Goal: Task Accomplishment & Management: Manage account settings

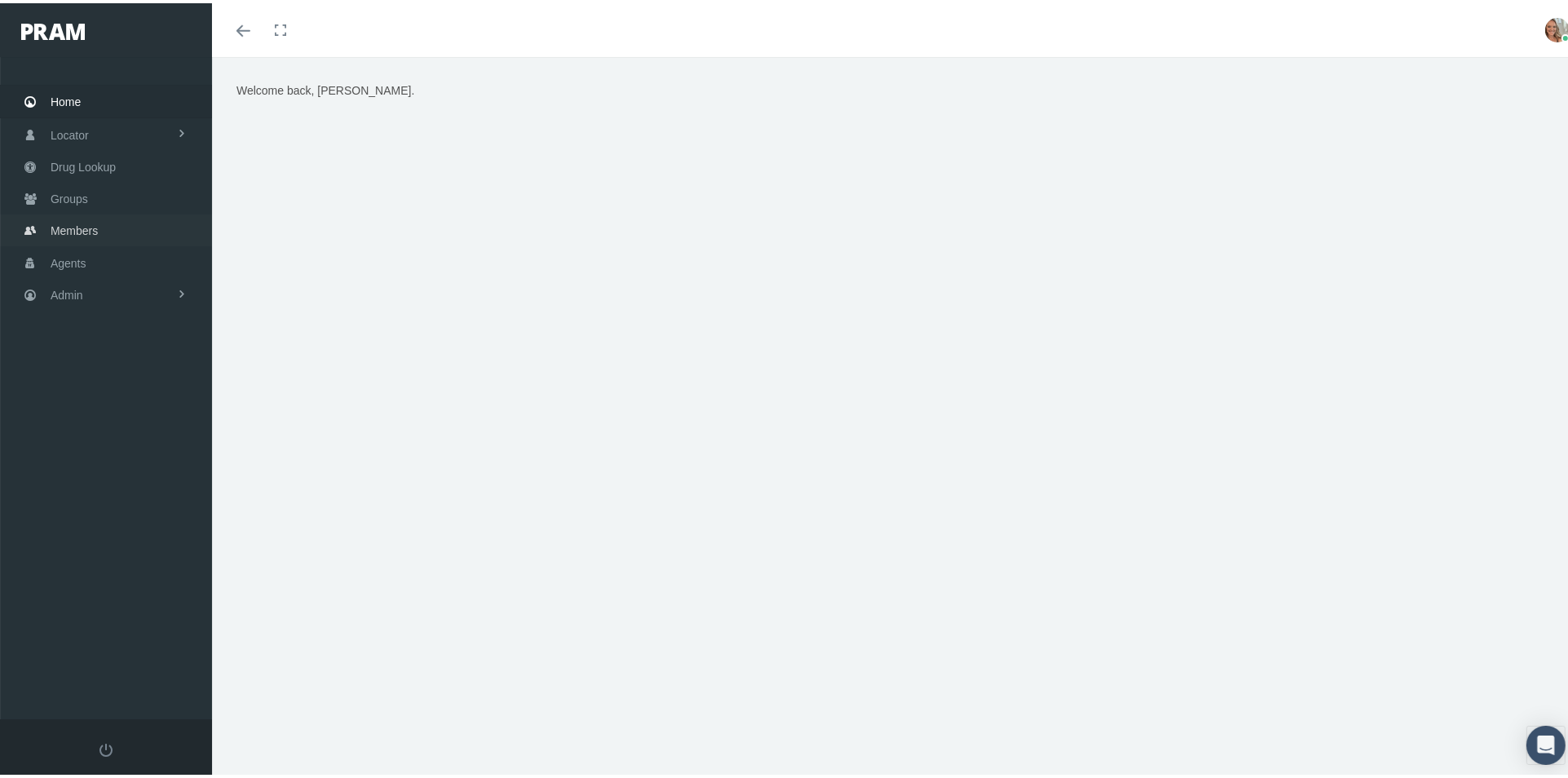
click at [67, 231] on span "Members" at bounding box center [74, 228] width 47 height 31
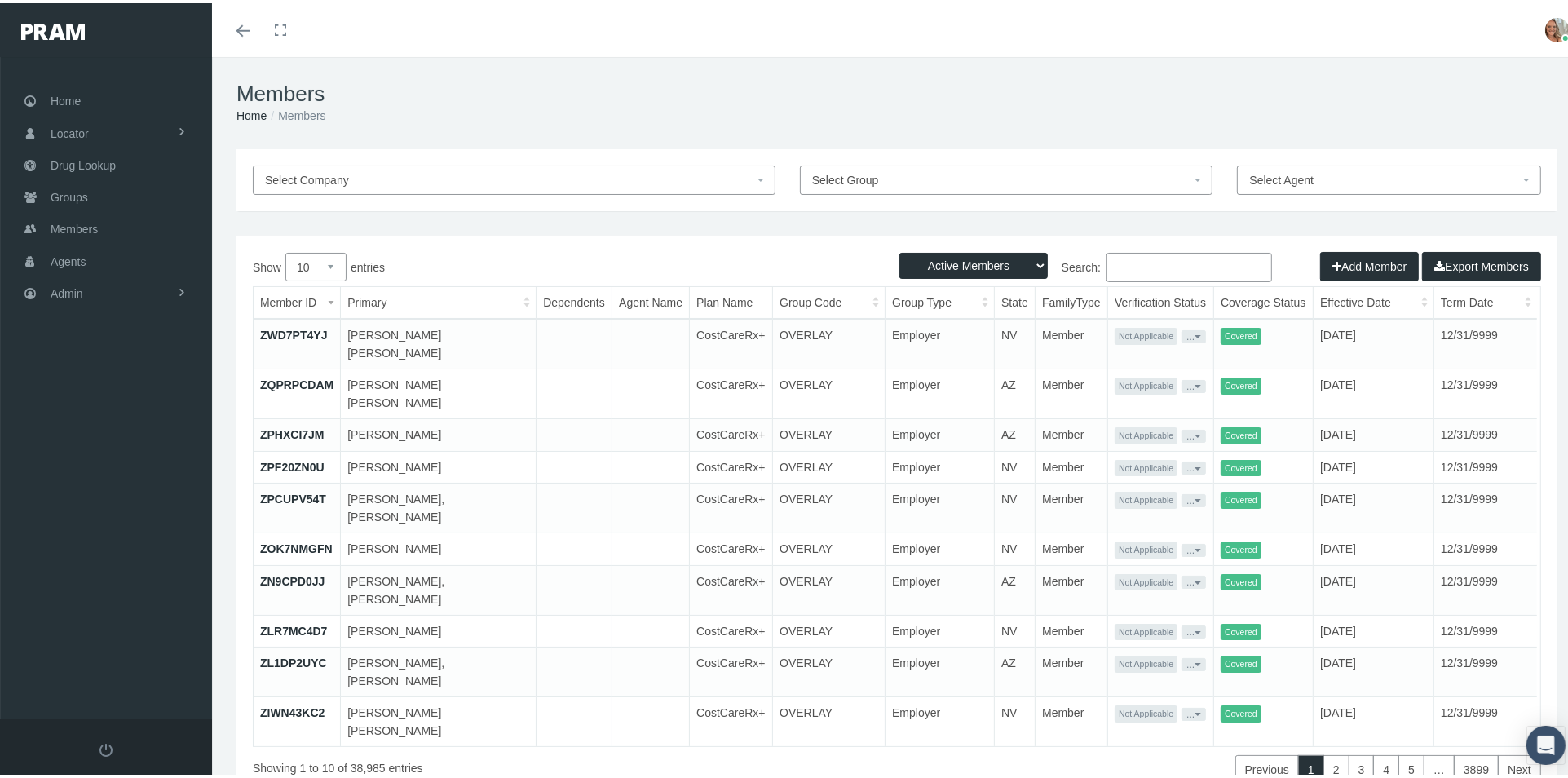
click at [1126, 270] on input "Search:" at bounding box center [1189, 264] width 166 height 29
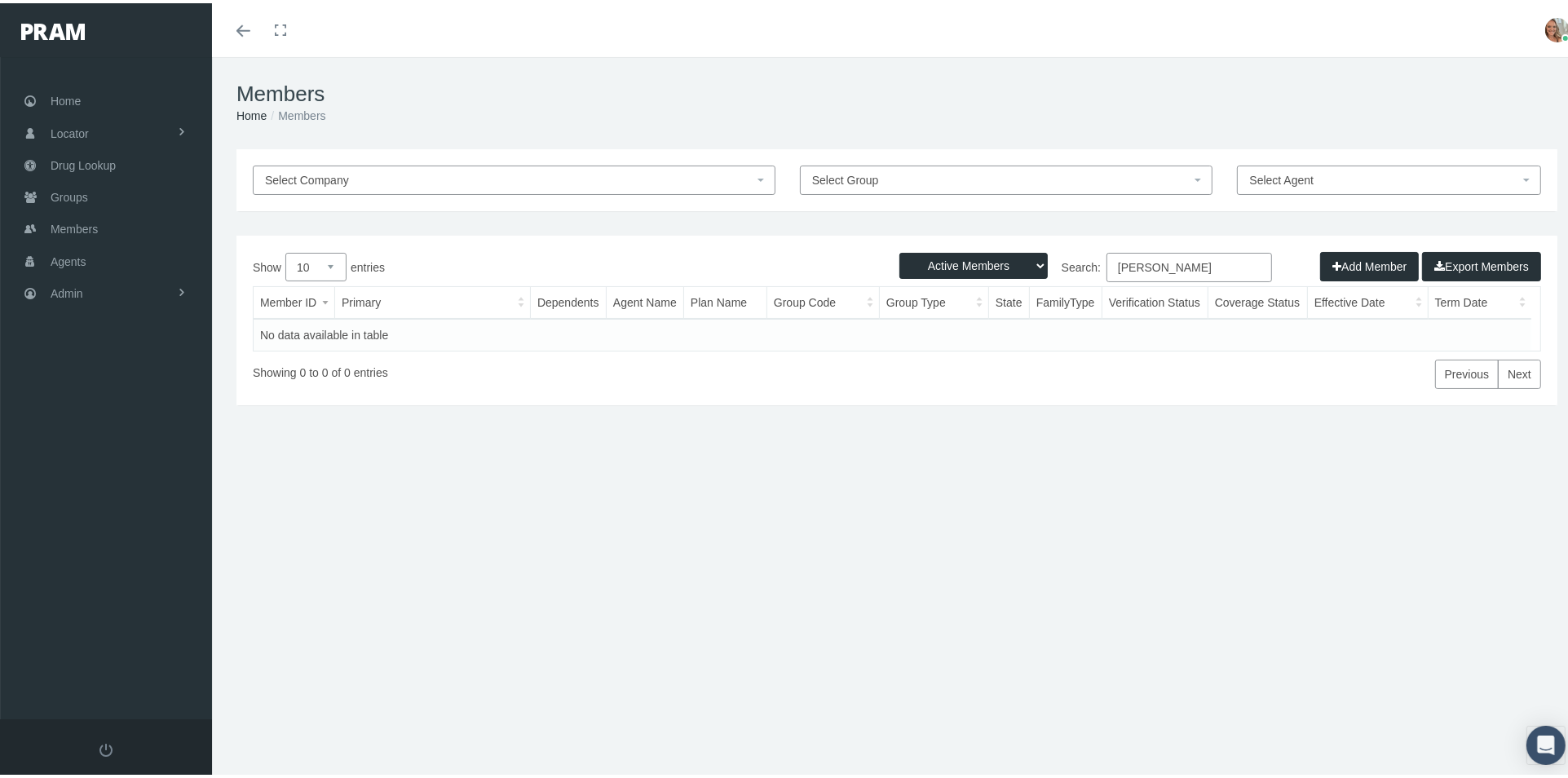
type input "tsuneta, ethan"
click at [1018, 263] on select "Active Members Terminated Members Active & Terminated" at bounding box center [973, 262] width 148 height 26
select select "3"
click at [899, 249] on select "Active Members Terminated Members Active & Terminated" at bounding box center [973, 262] width 148 height 26
click at [1148, 260] on input "tsuneta, ethan" at bounding box center [1189, 264] width 166 height 29
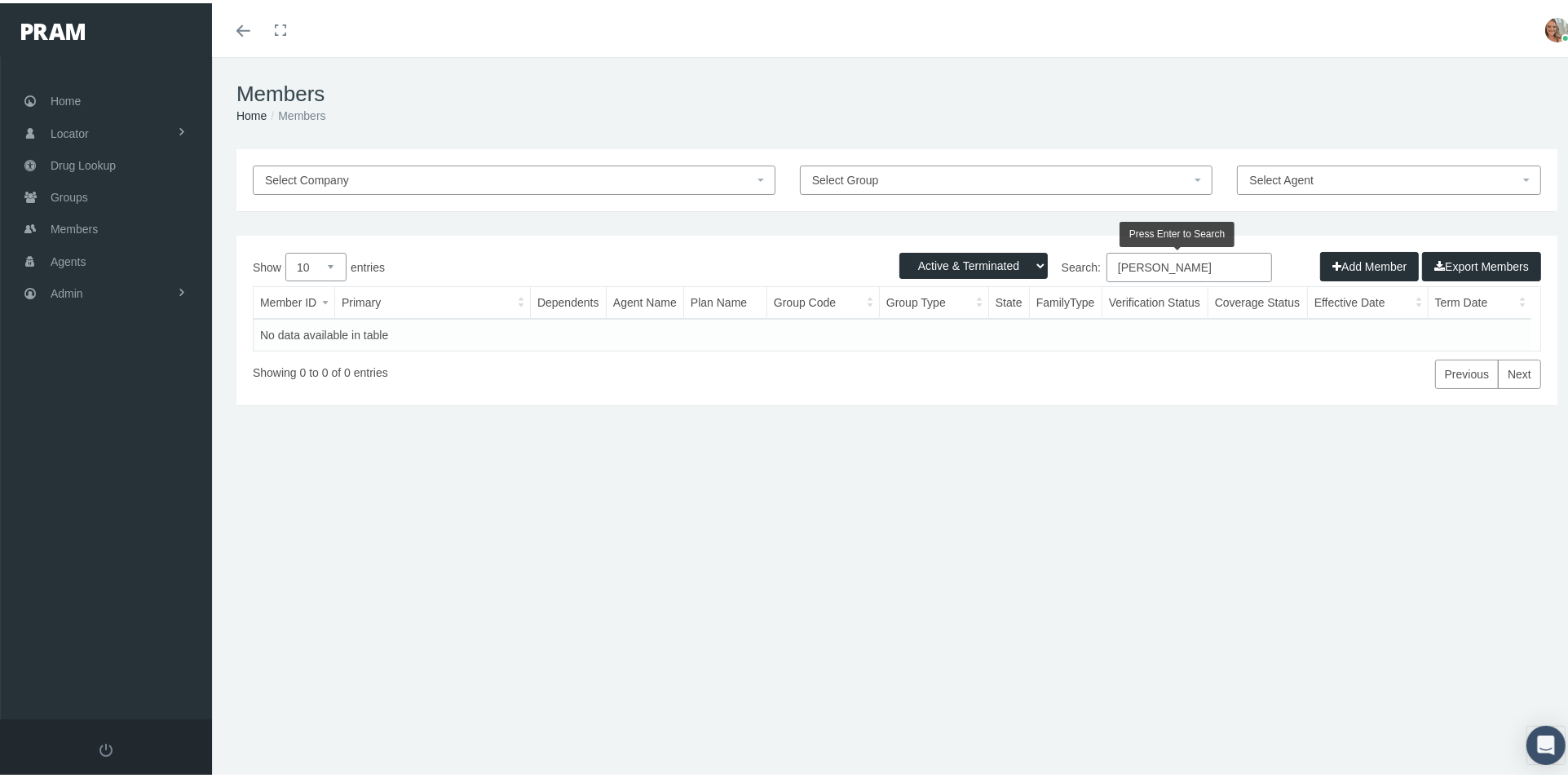
click at [1179, 262] on input "tsuneta ethan" at bounding box center [1189, 264] width 166 height 29
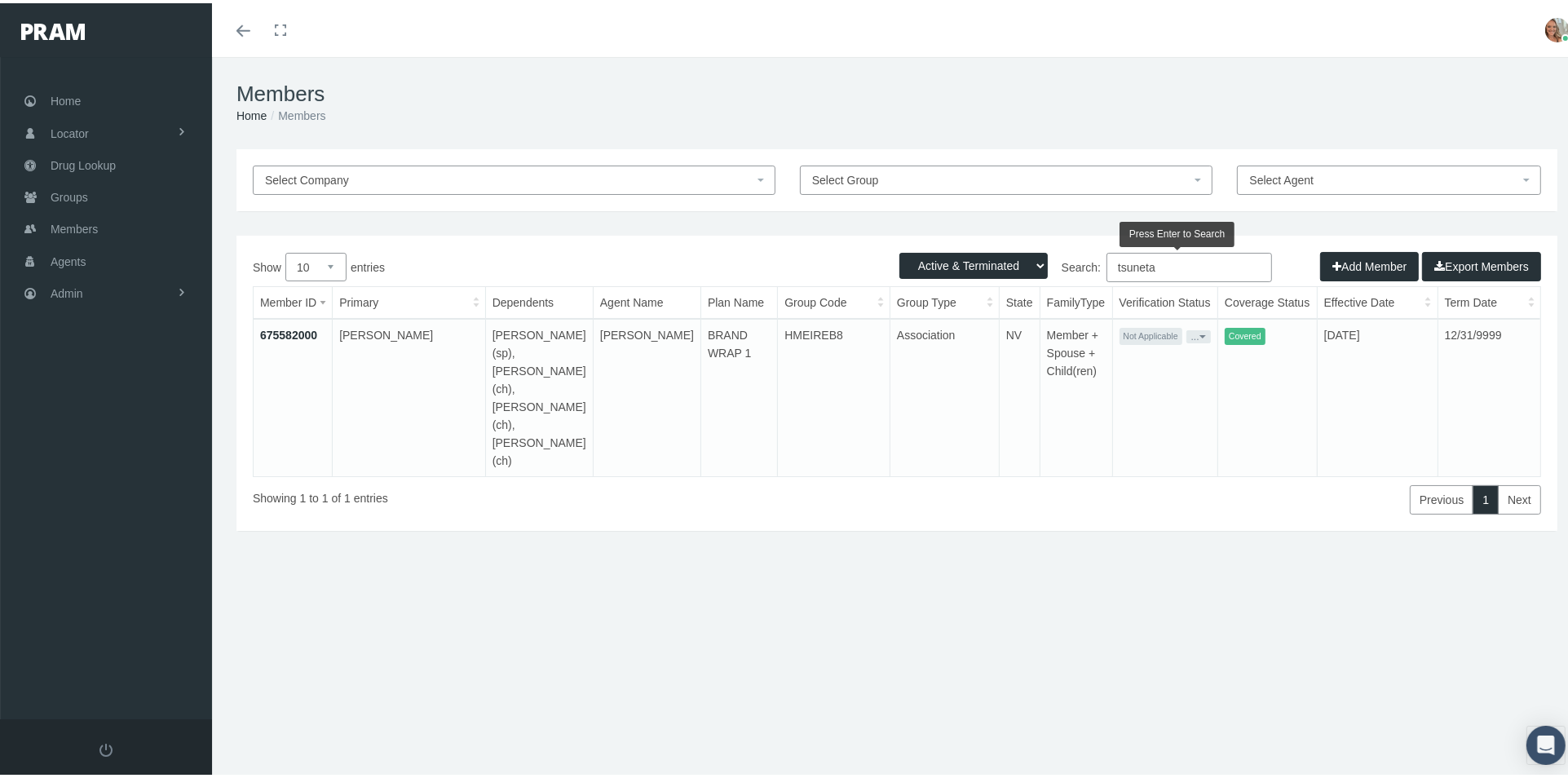
type input "tsuneta"
click at [286, 335] on link "675582000" at bounding box center [289, 331] width 57 height 13
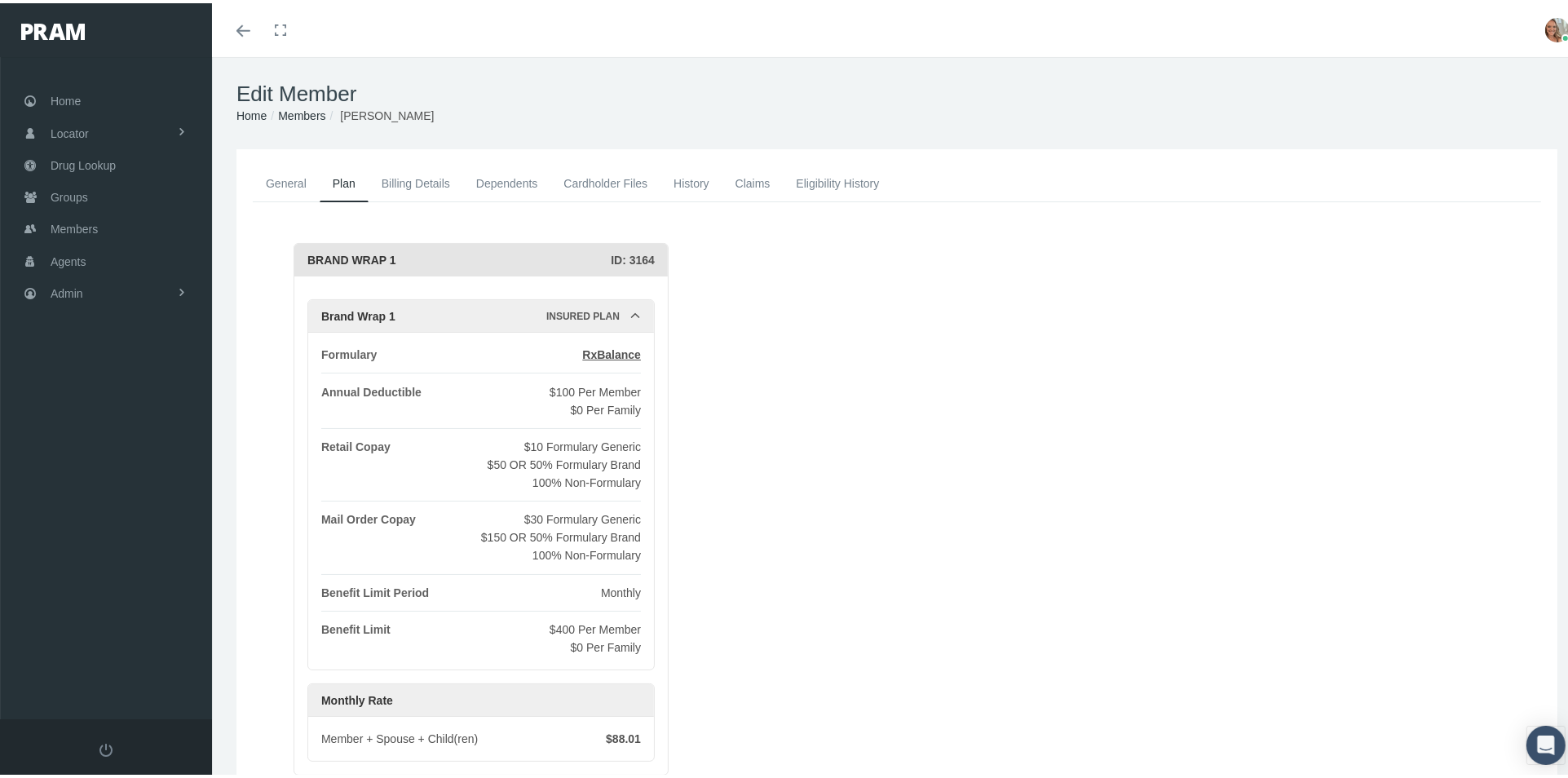
click at [496, 186] on link "Dependents" at bounding box center [507, 180] width 88 height 36
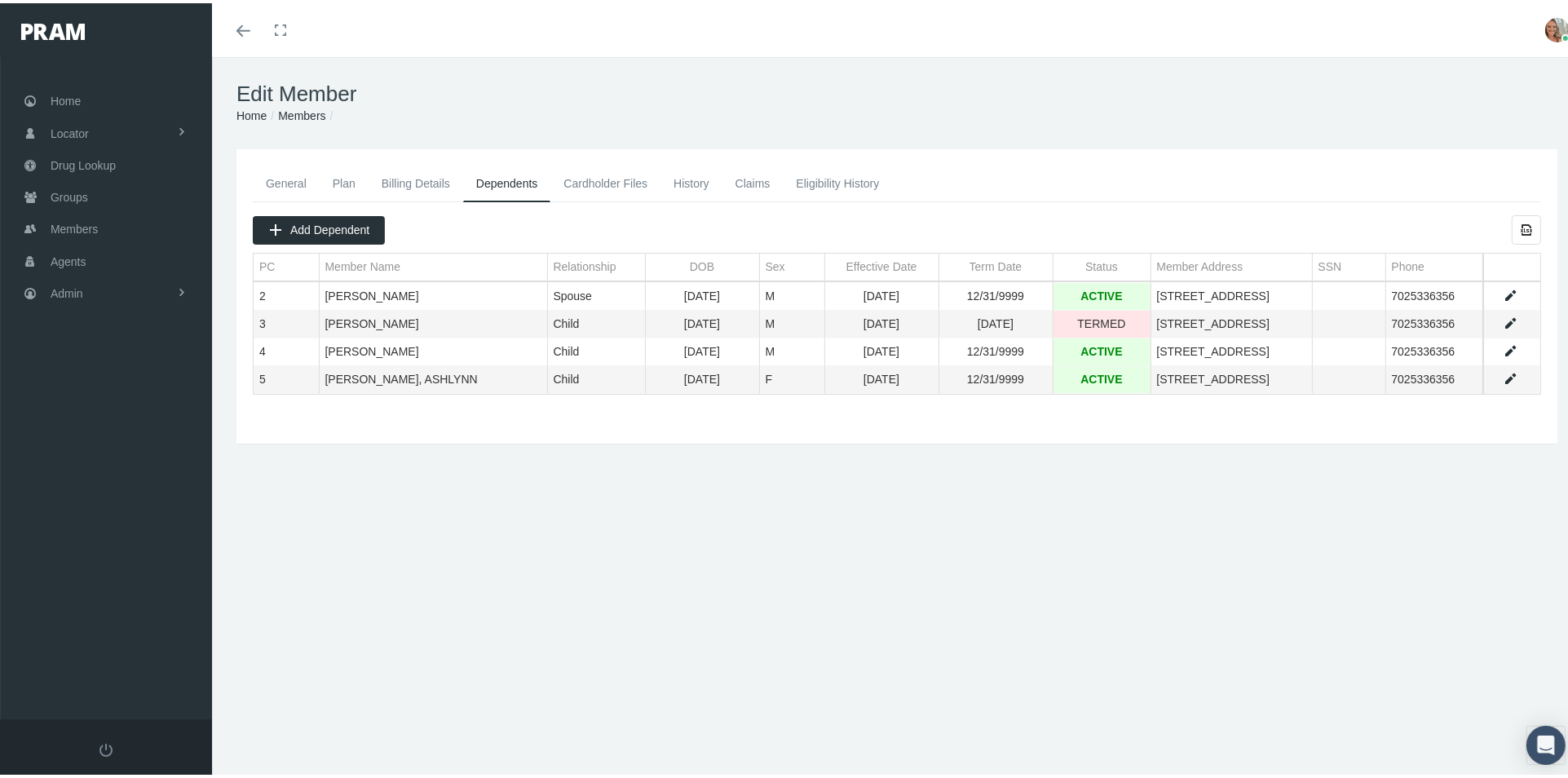
click at [290, 182] on link "General" at bounding box center [286, 180] width 67 height 36
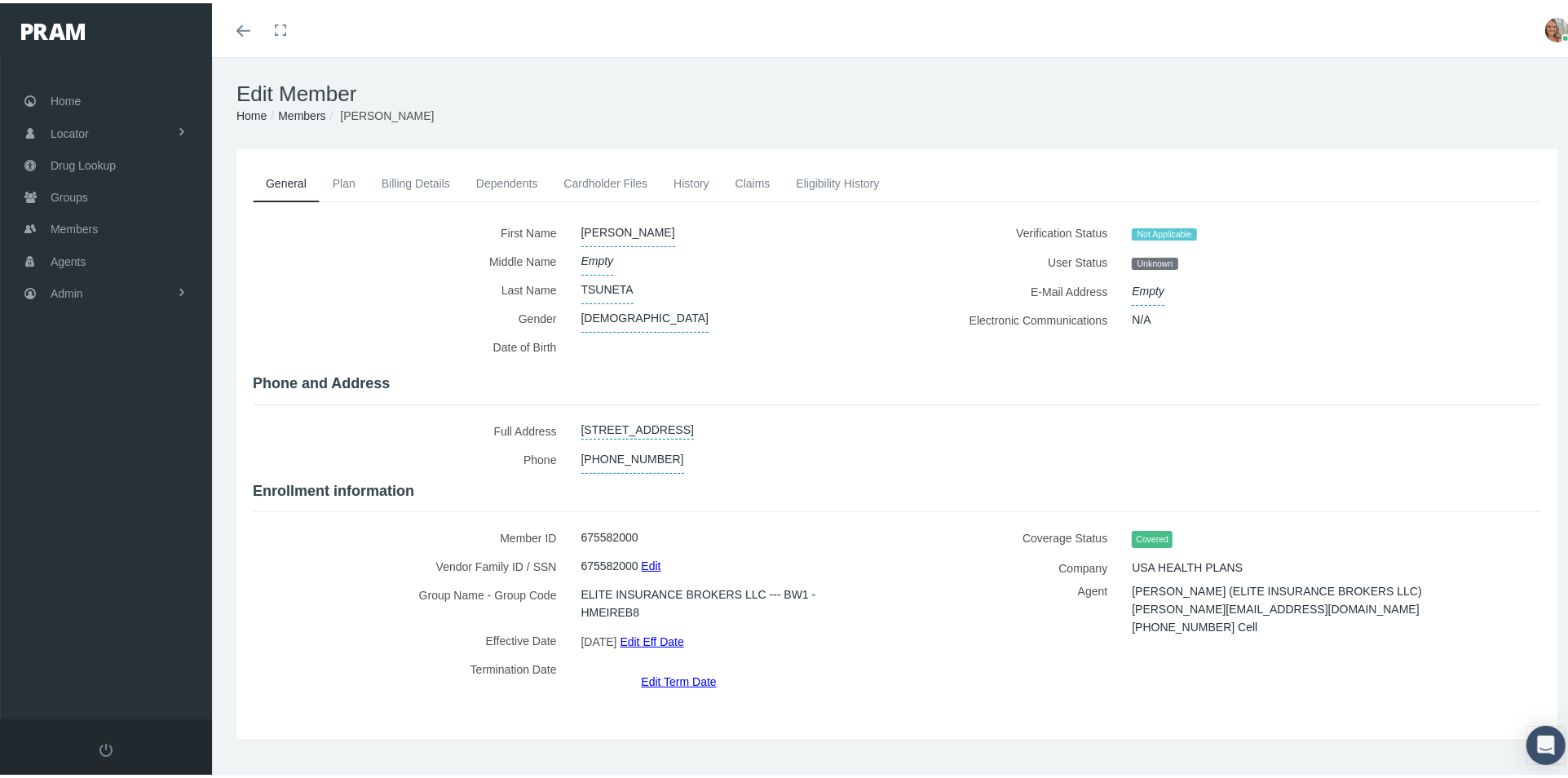
click at [623, 188] on link "Cardholder Files" at bounding box center [605, 180] width 110 height 36
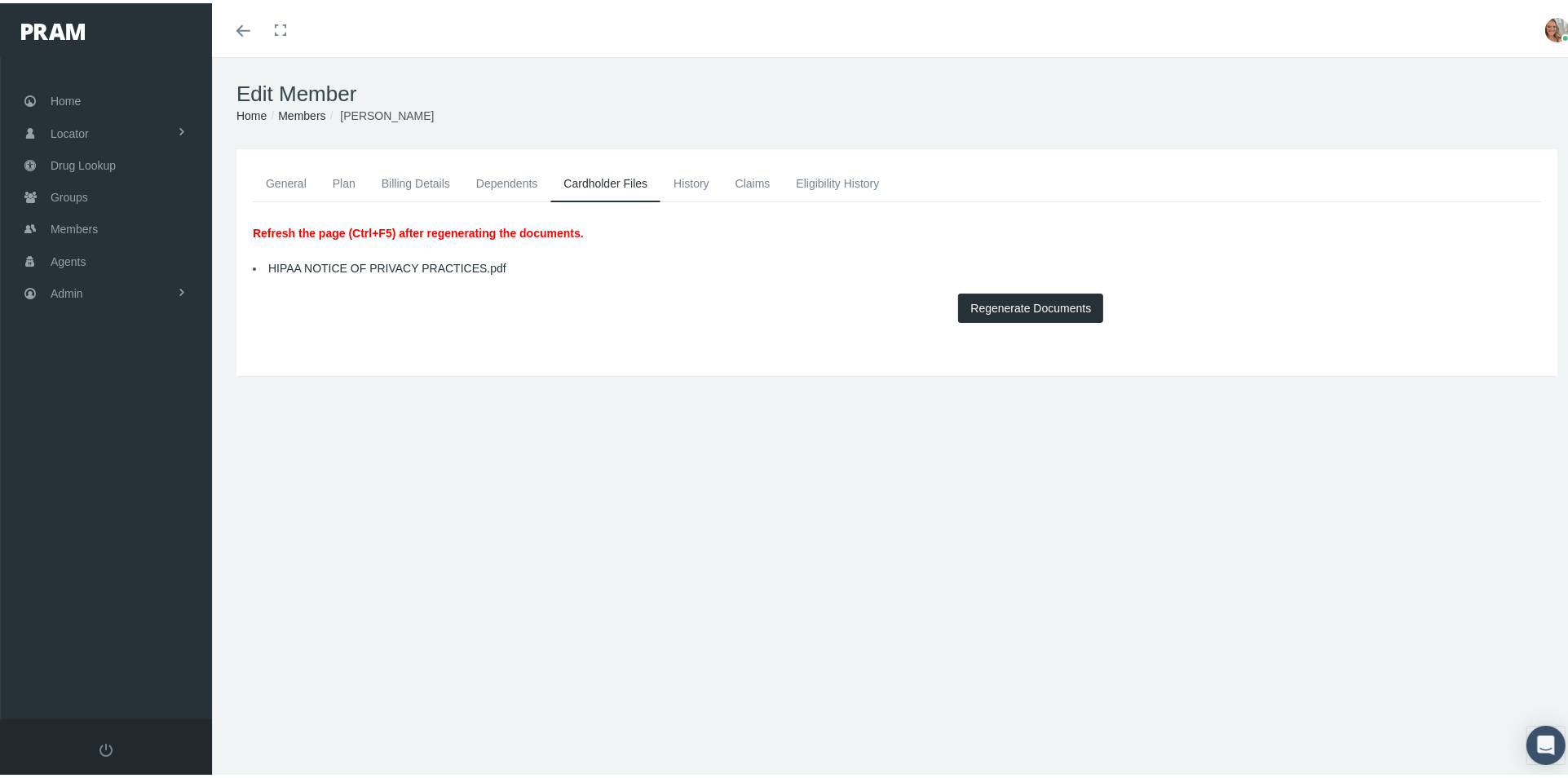
click at [500, 177] on link "Dependents" at bounding box center [507, 180] width 88 height 36
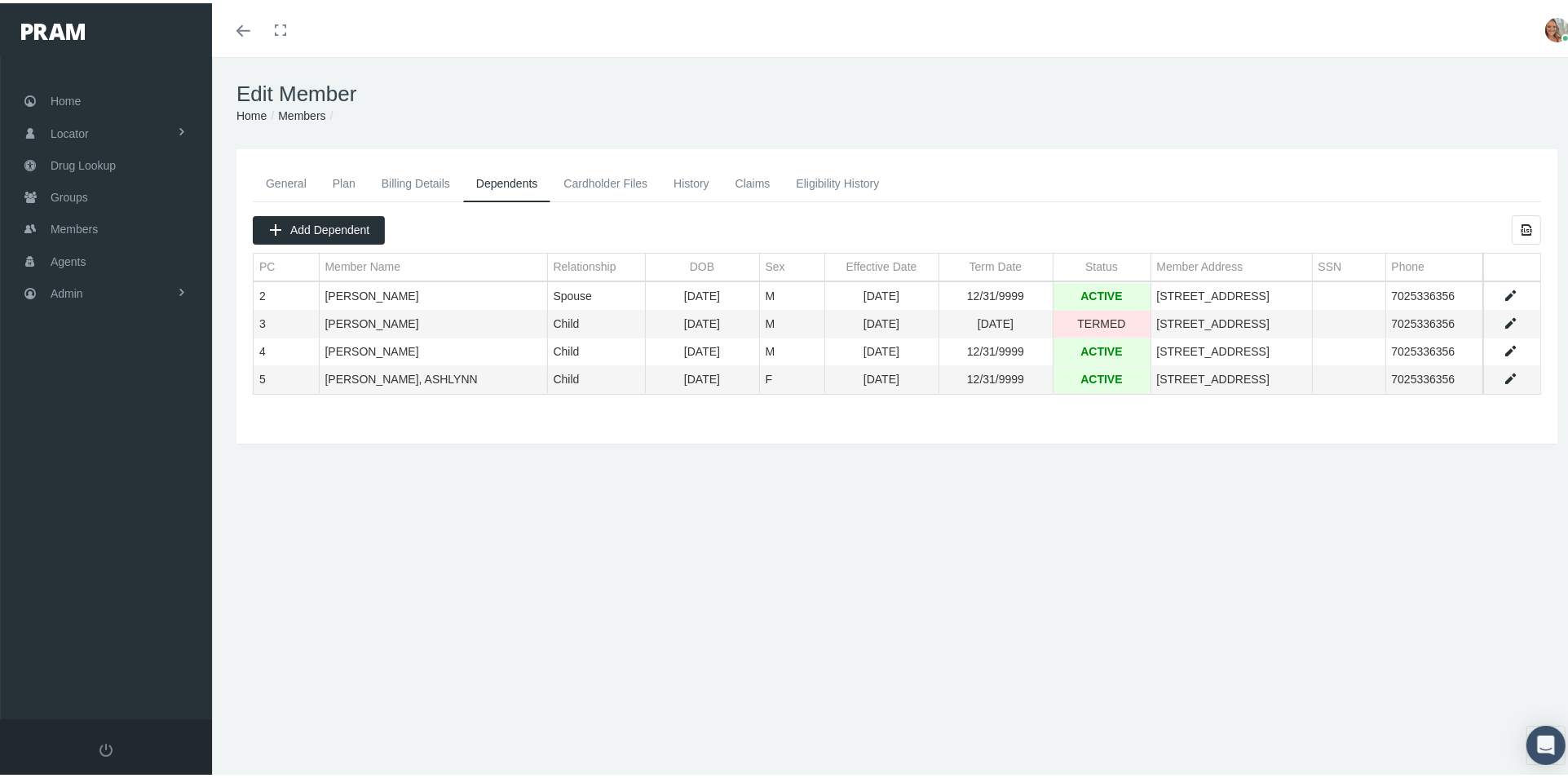
click at [1503, 317] on link "Data grid" at bounding box center [1510, 320] width 15 height 15
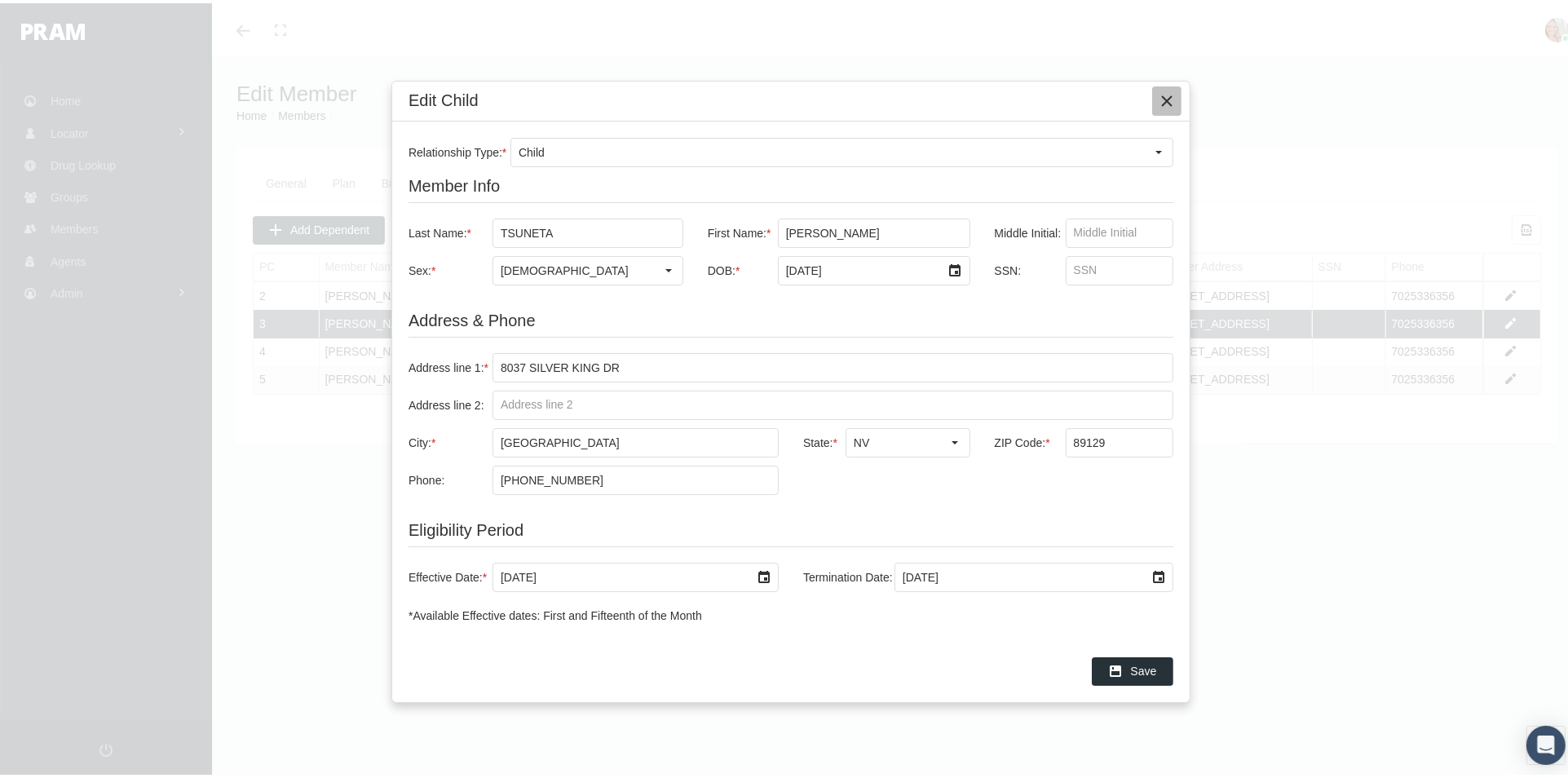
click at [1166, 101] on icon "Close" at bounding box center [1166, 97] width 15 height 15
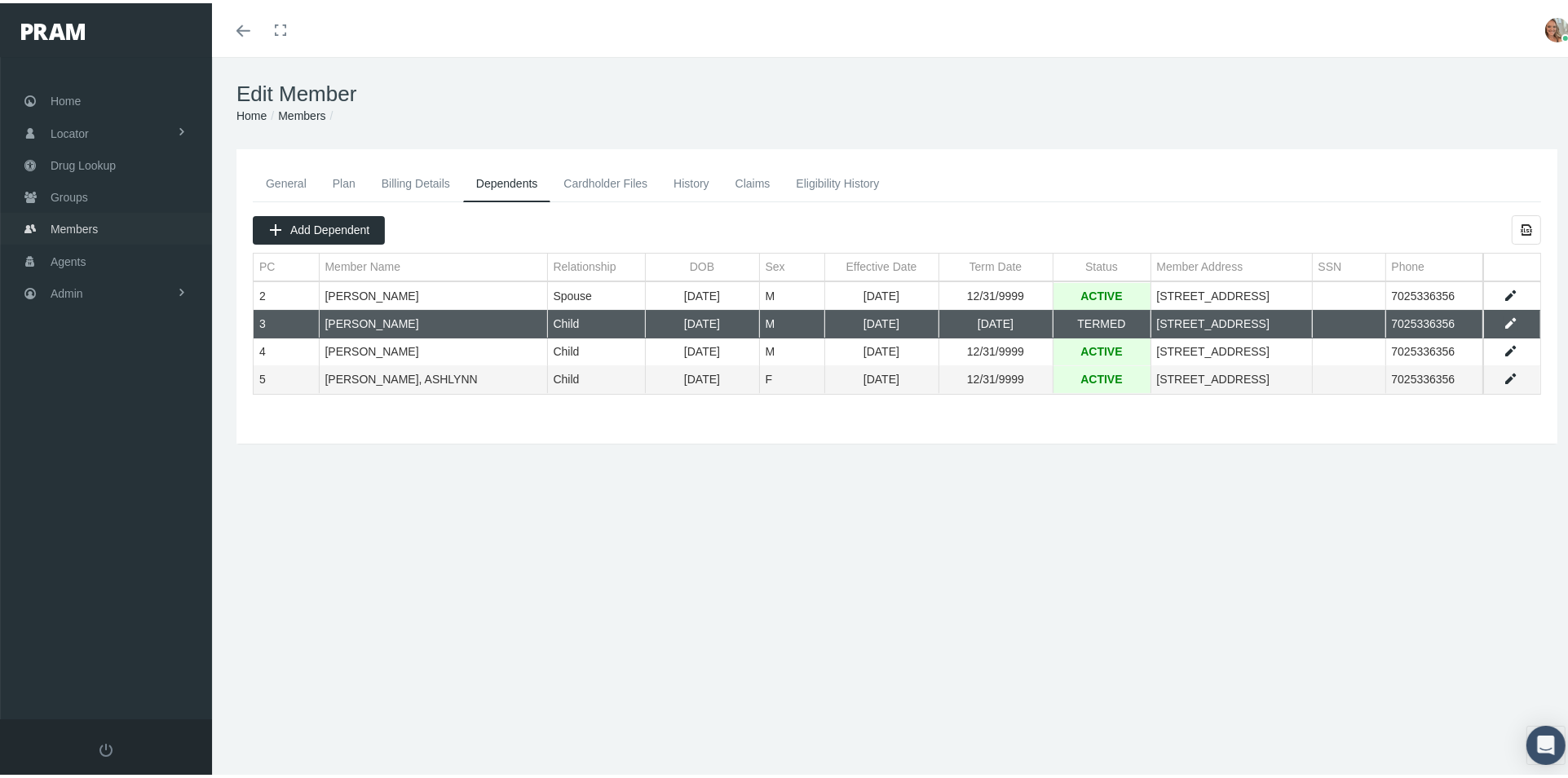
click at [46, 218] on link "Members" at bounding box center [106, 225] width 212 height 32
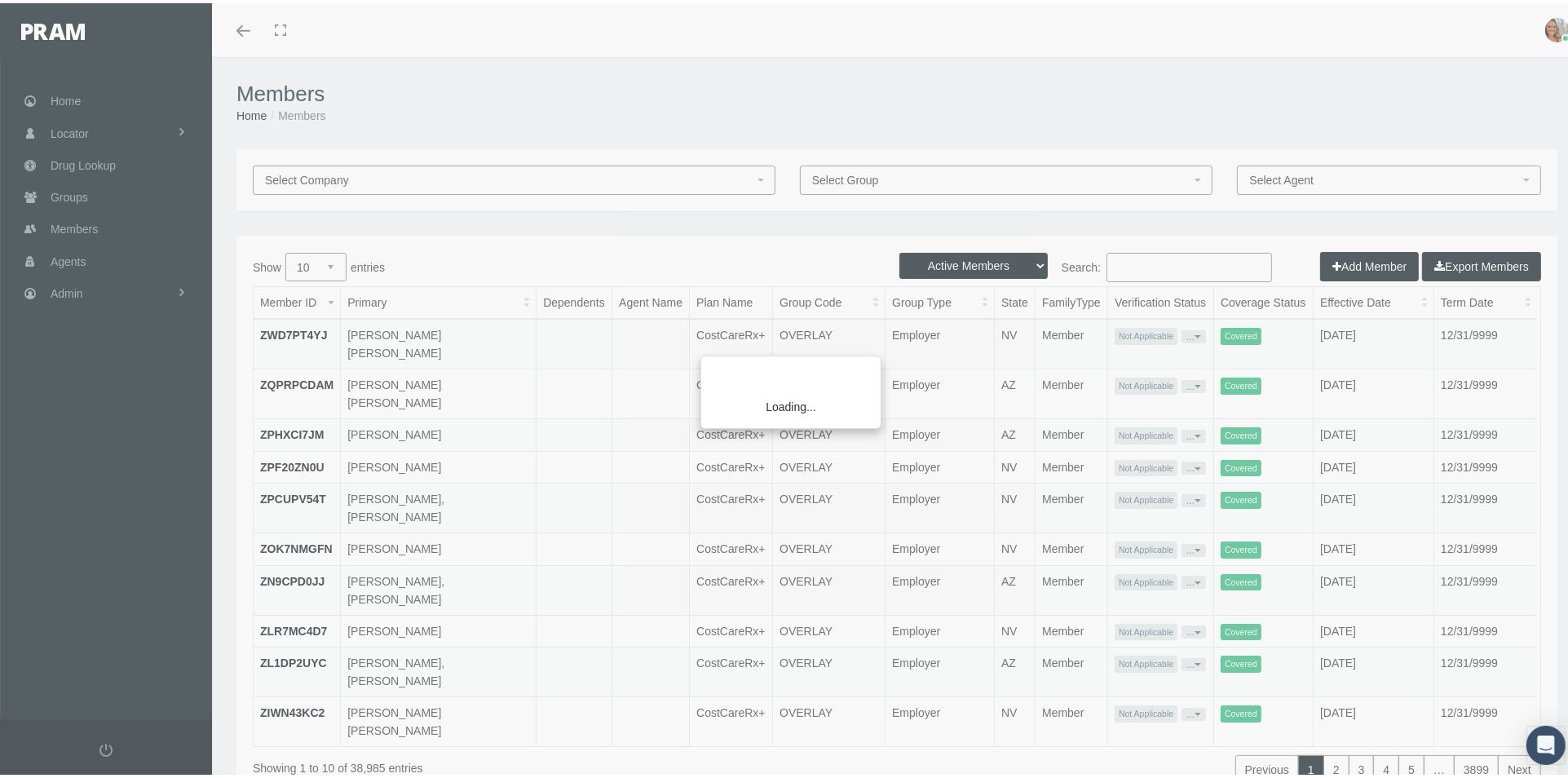
click at [1129, 264] on div "Loading..." at bounding box center [784, 389] width 1568 height 778
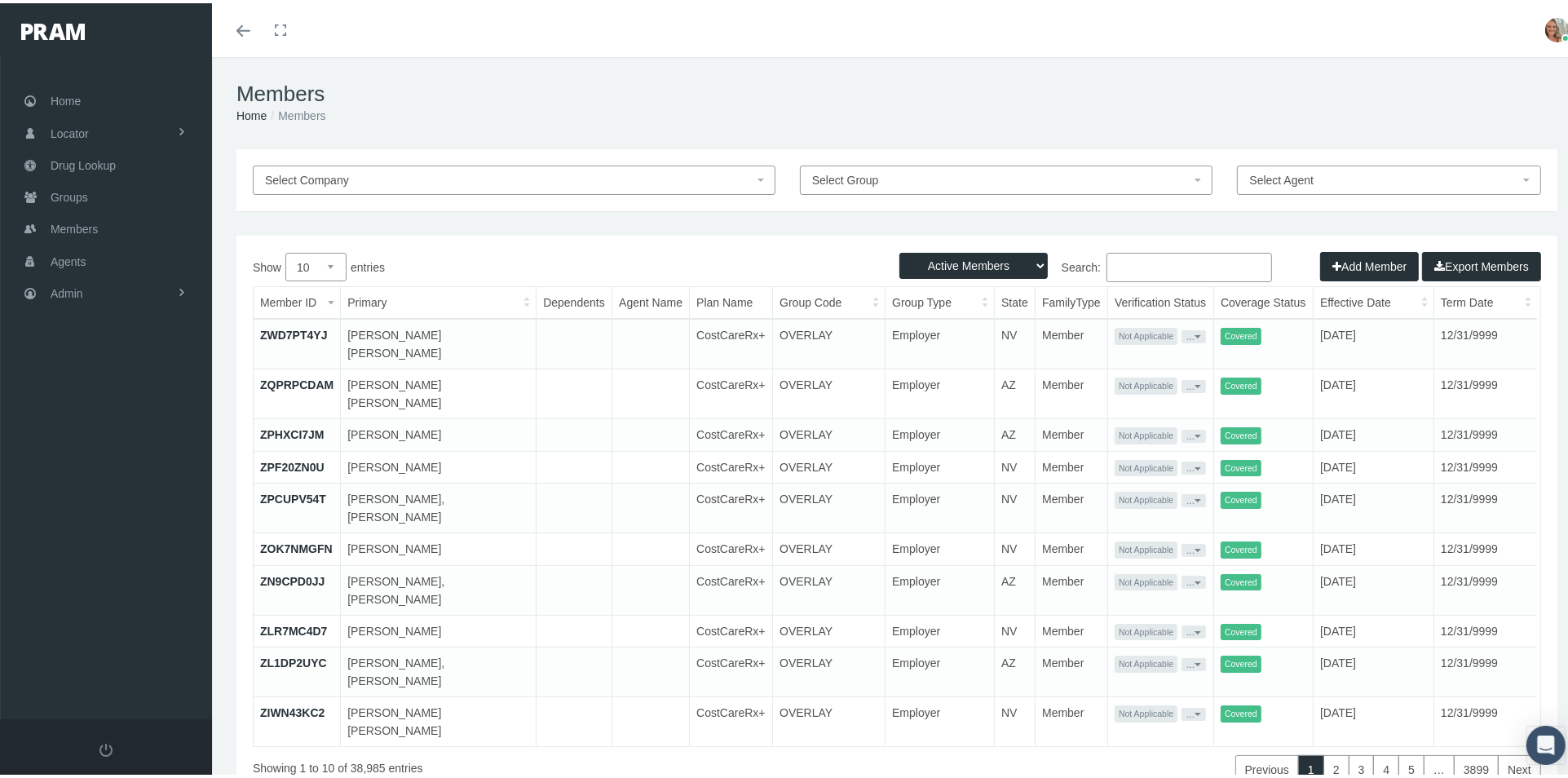
click at [1129, 264] on input "Search:" at bounding box center [1189, 264] width 166 height 29
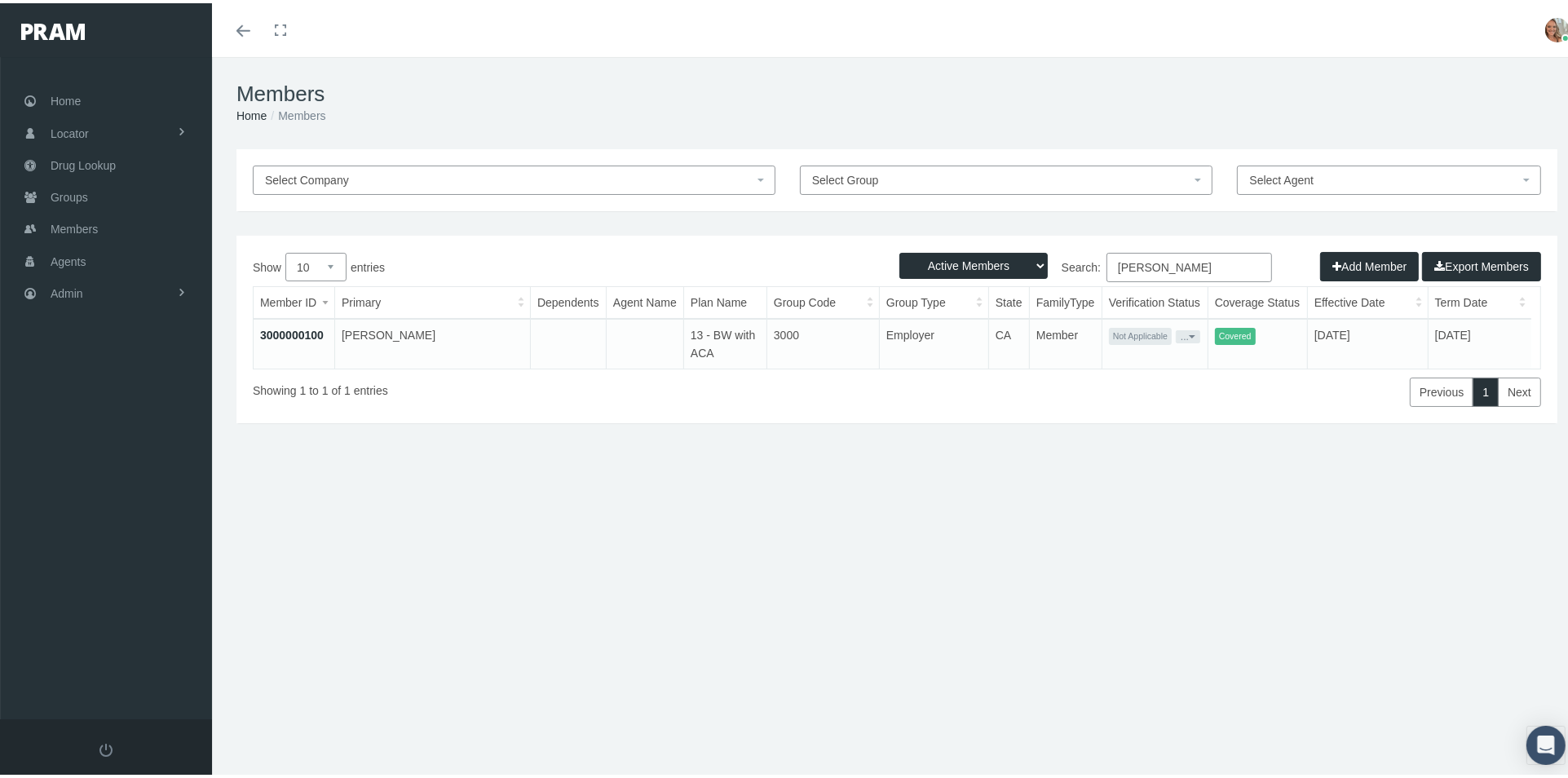
type input "graydon"
click at [297, 333] on link "3000000100" at bounding box center [292, 331] width 64 height 13
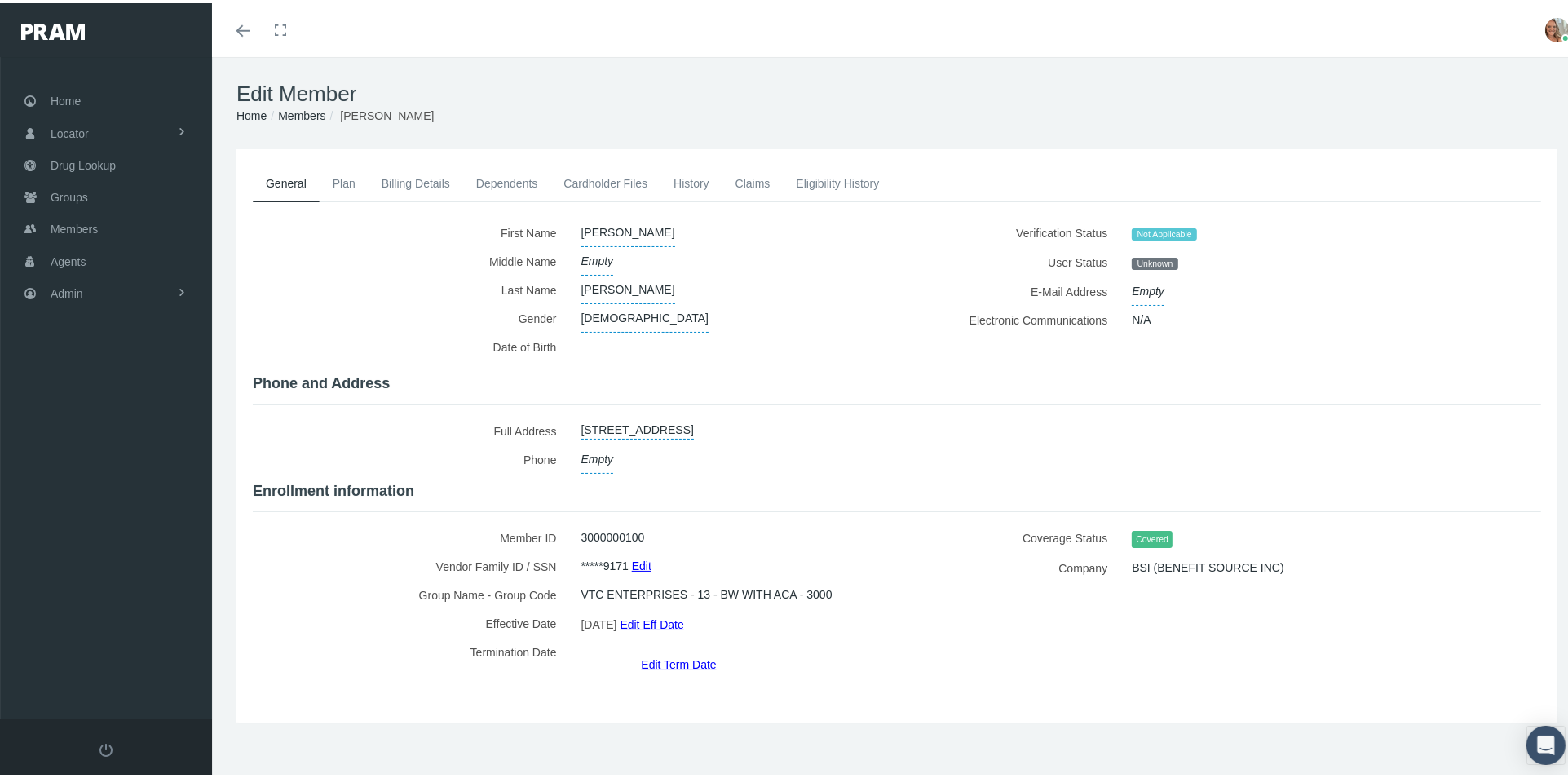
click at [700, 176] on link "History" at bounding box center [691, 180] width 62 height 36
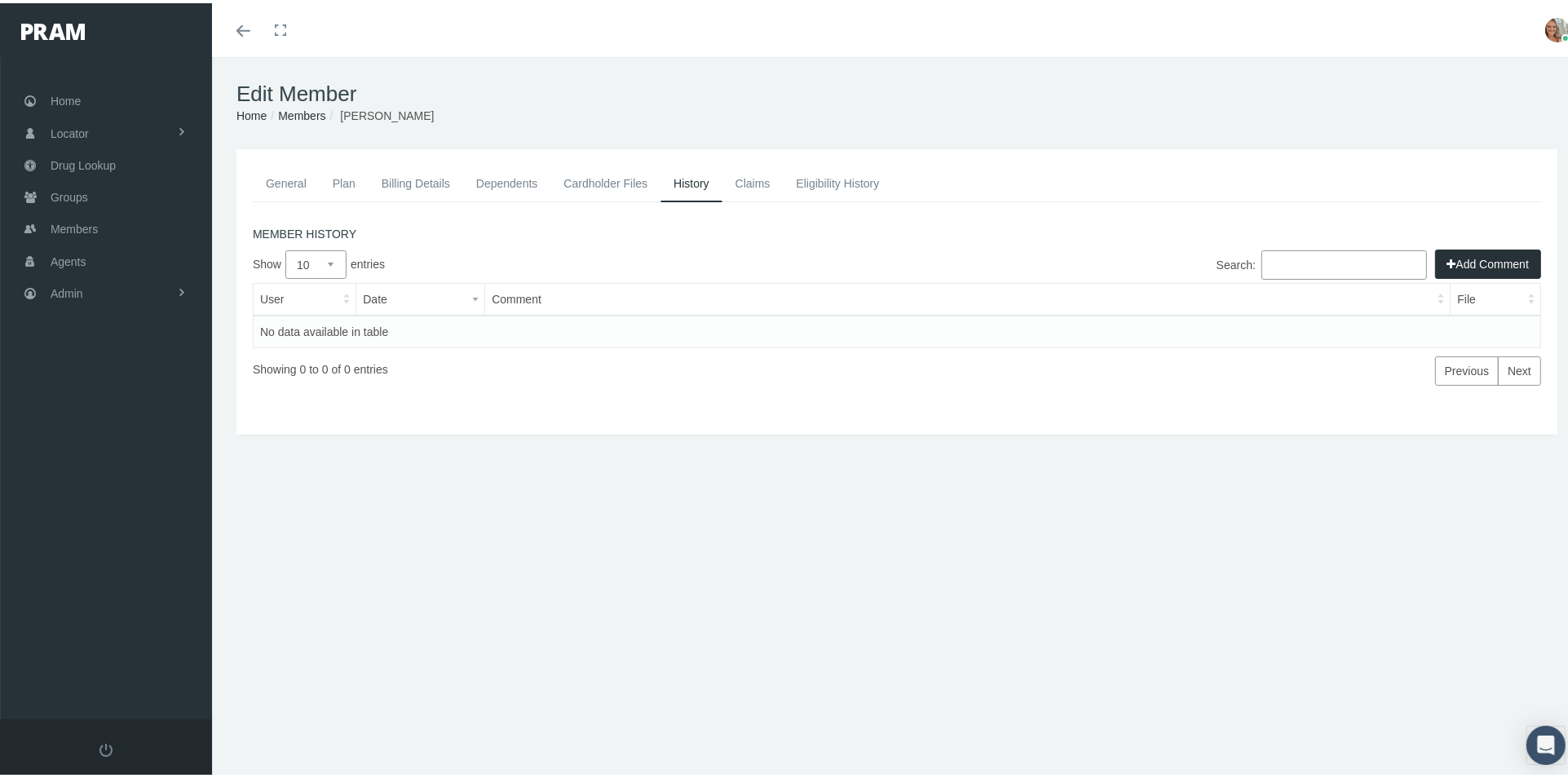
click at [297, 179] on link "General" at bounding box center [286, 180] width 67 height 36
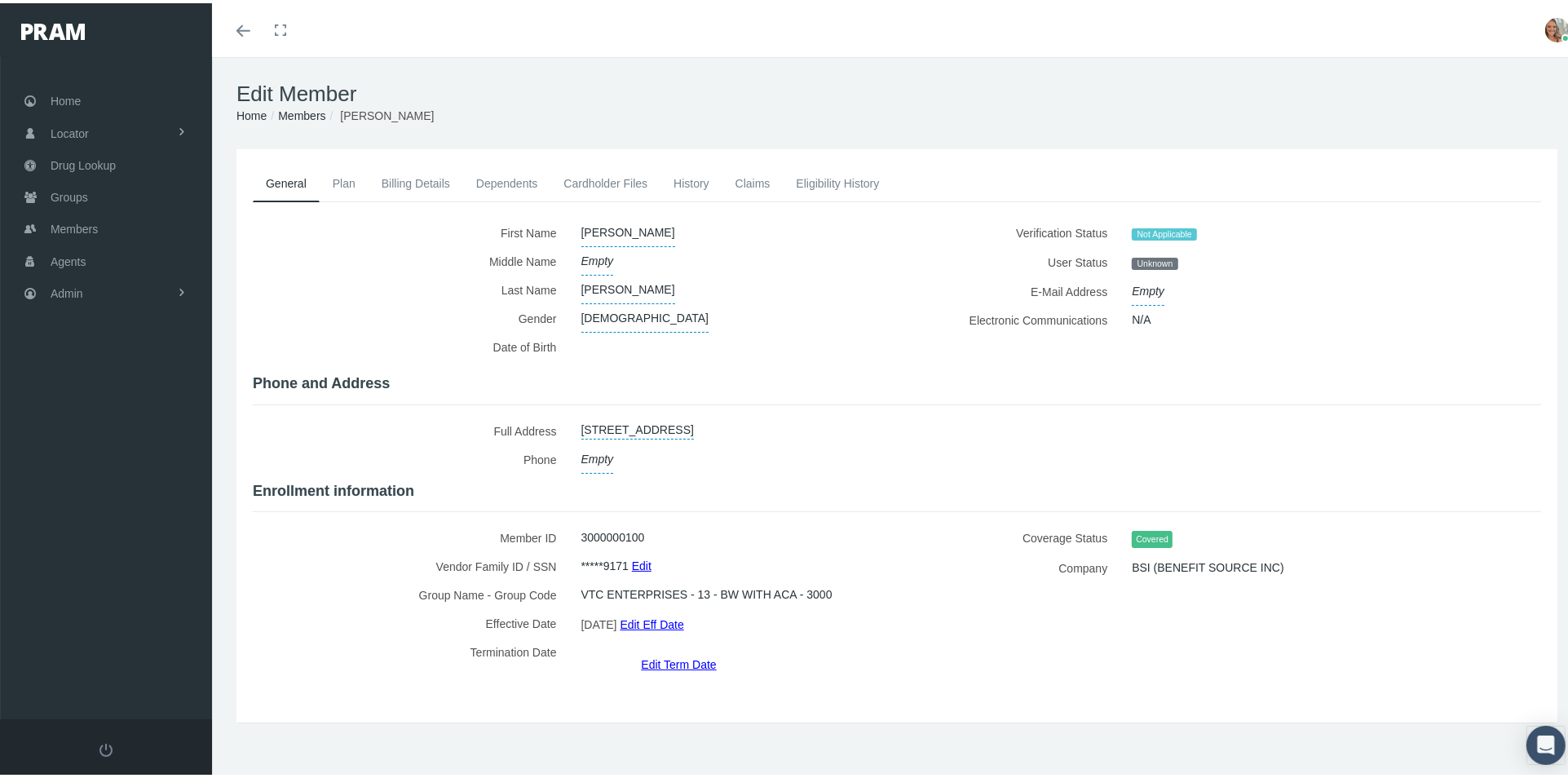
click at [487, 180] on link "Dependents" at bounding box center [507, 180] width 88 height 36
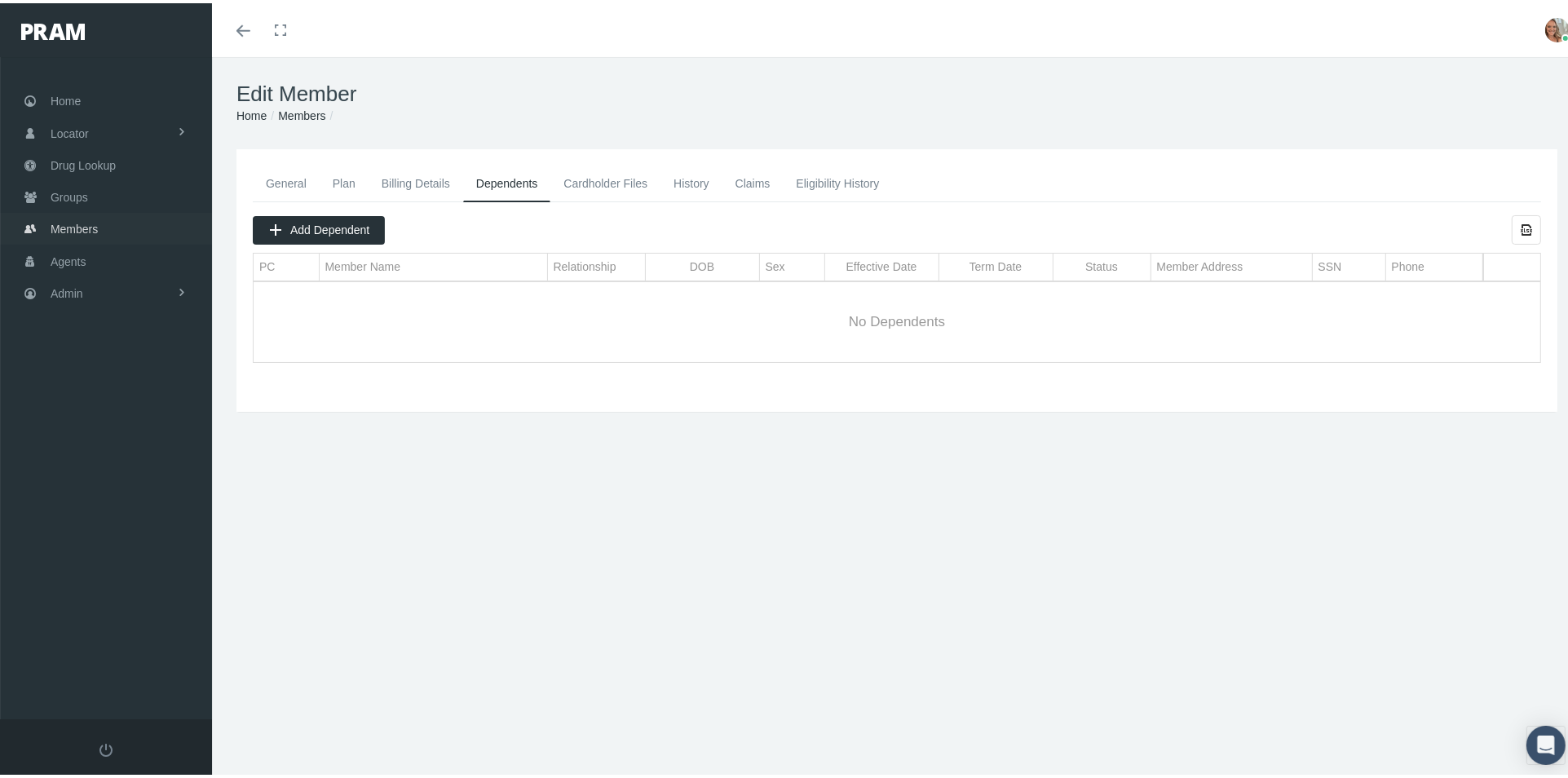
click at [77, 222] on span "Members" at bounding box center [74, 226] width 47 height 31
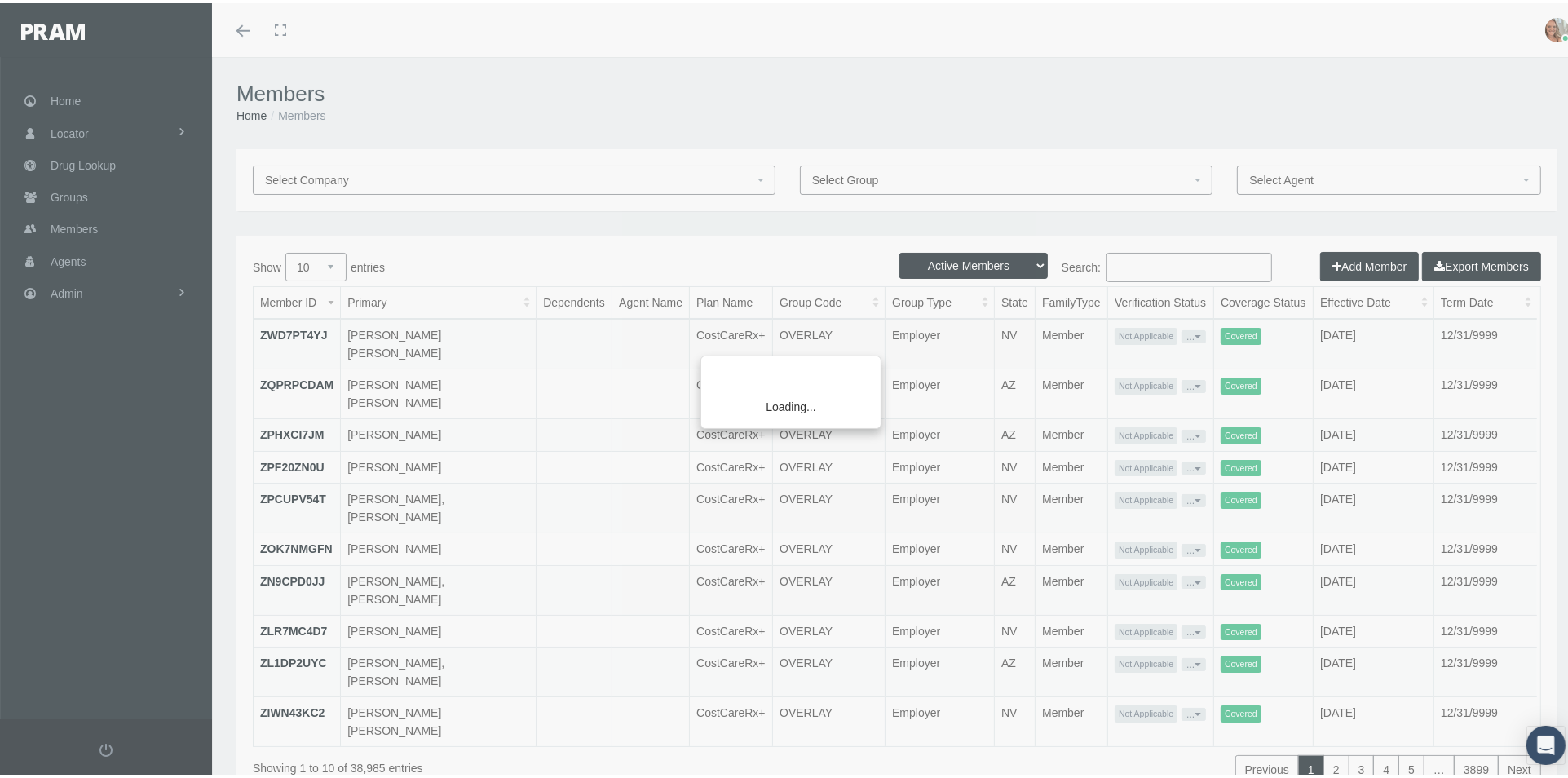
click at [1097, 258] on div "Loading..." at bounding box center [784, 389] width 1568 height 778
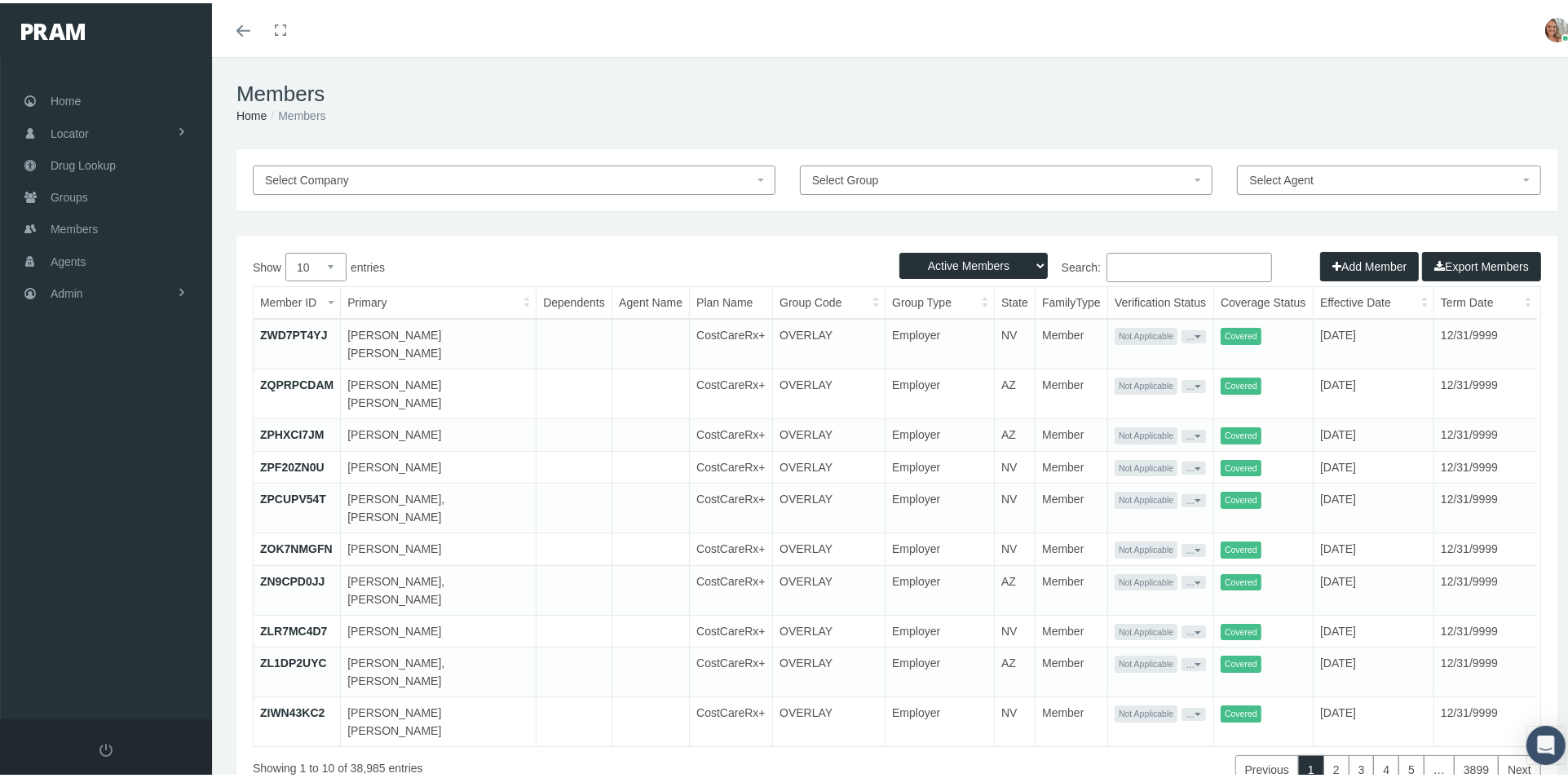
drag, startPoint x: 1104, startPoint y: 267, endPoint x: 1115, endPoint y: 259, distance: 13.6
click at [1115, 259] on input "Search:" at bounding box center [1189, 264] width 166 height 29
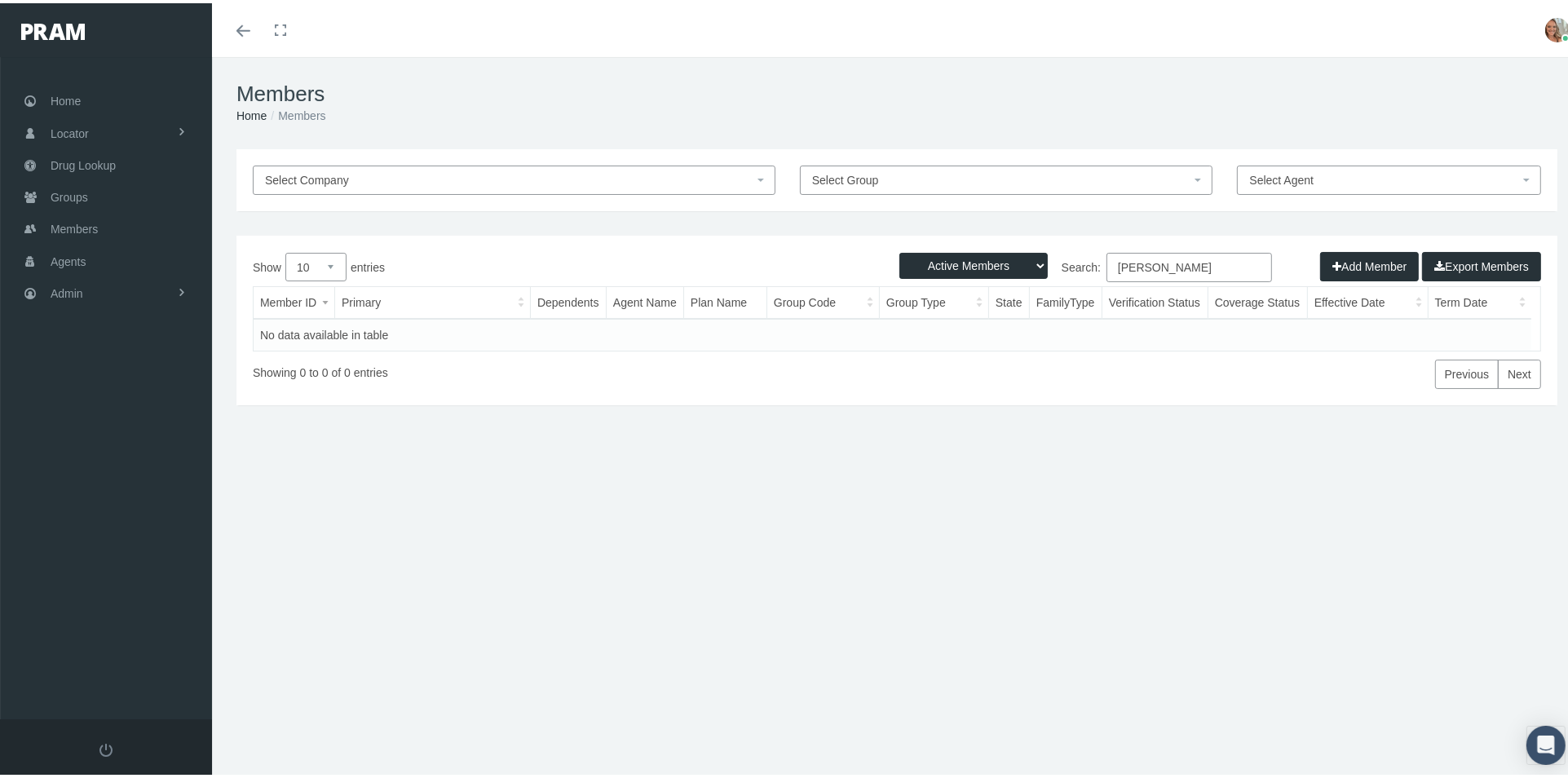
type input "[PERSON_NAME]"
click at [1027, 255] on select "Active Members Terminated Members Active & Terminated" at bounding box center [973, 262] width 148 height 26
select select "2"
click at [899, 249] on select "Active Members Terminated Members Active & Terminated" at bounding box center [973, 262] width 148 height 26
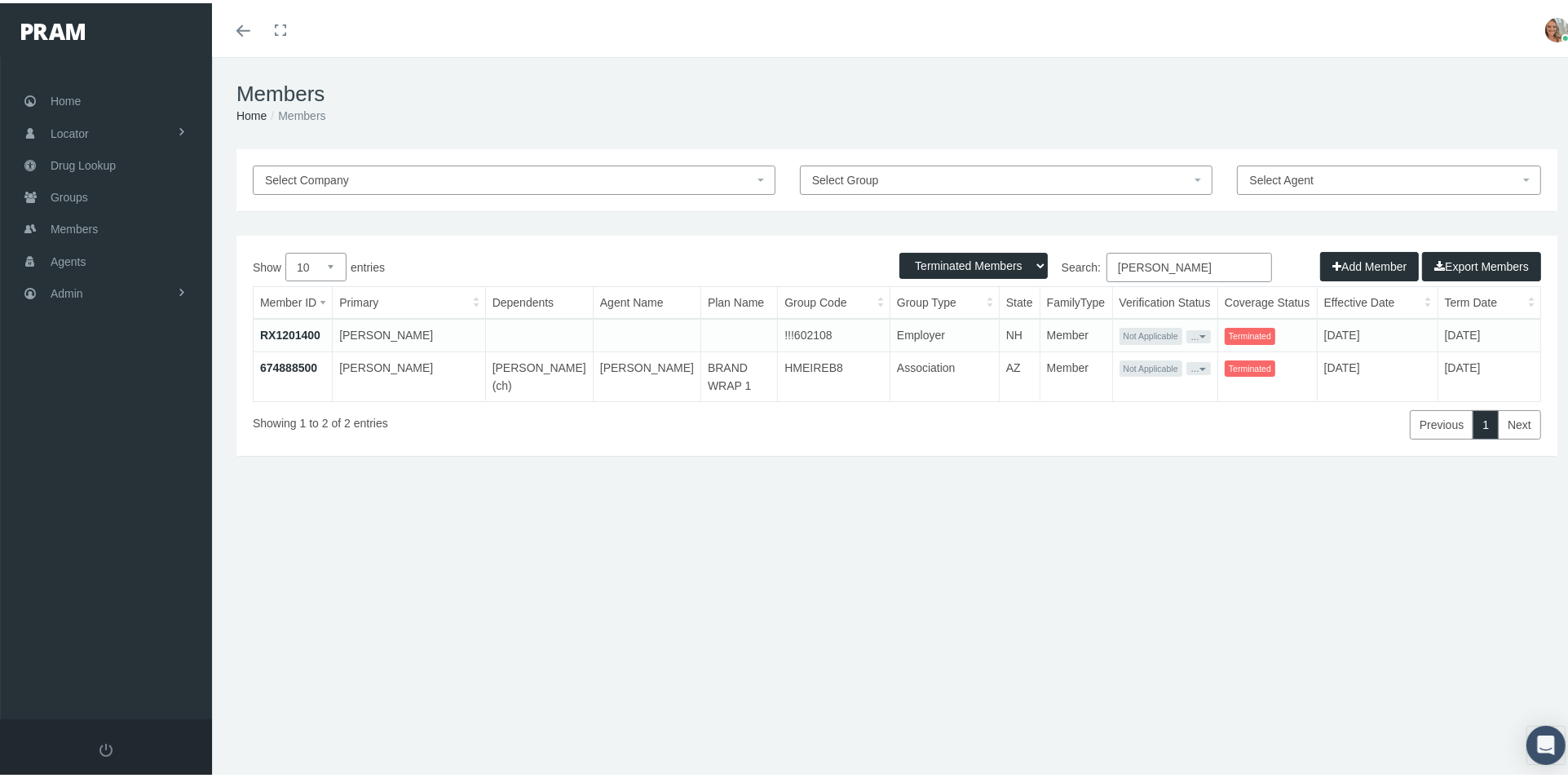
click at [306, 362] on link "674888500" at bounding box center [289, 364] width 57 height 13
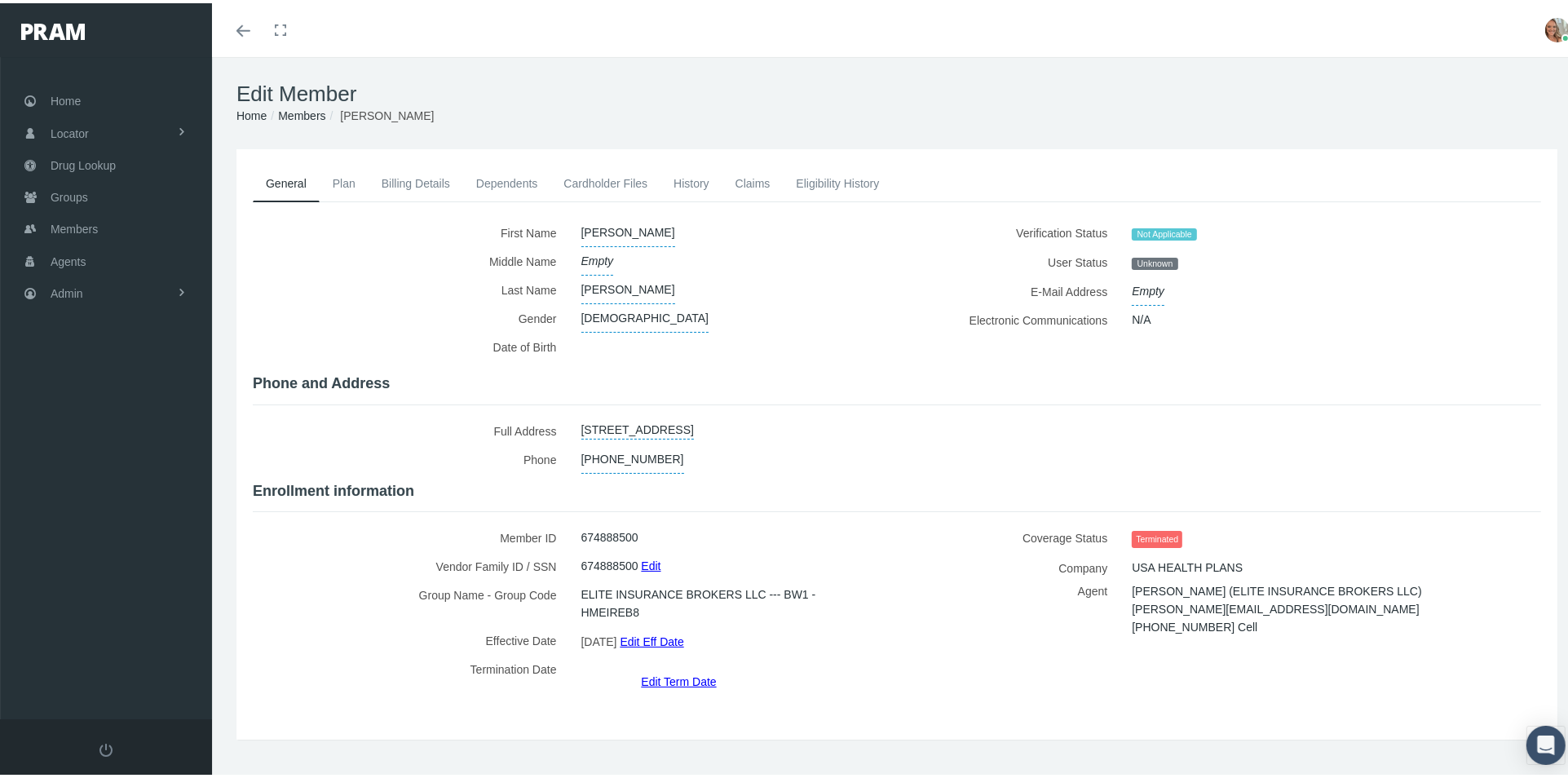
click at [504, 181] on link "Dependents" at bounding box center [507, 180] width 88 height 36
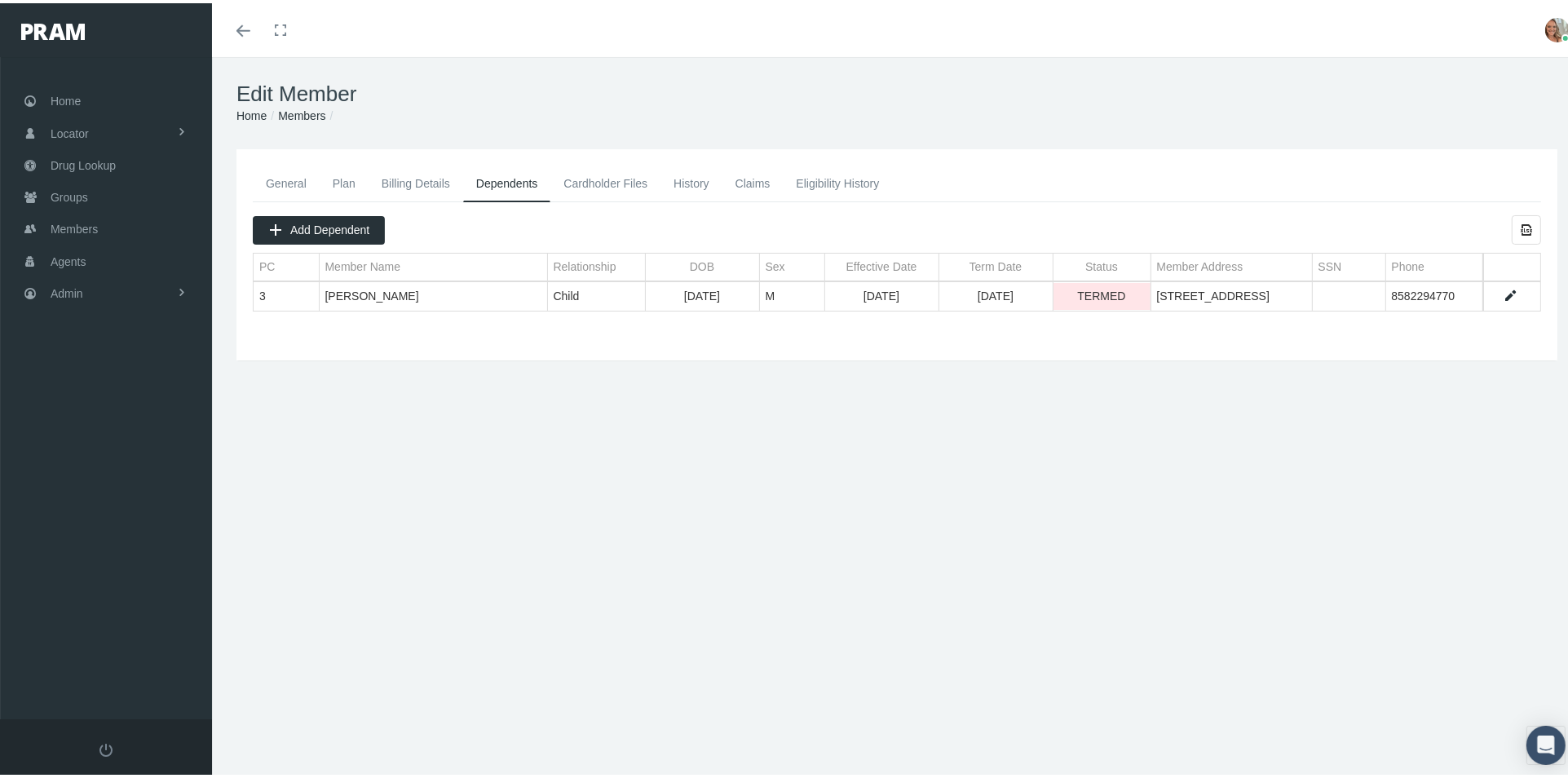
click at [1503, 292] on link "Data grid" at bounding box center [1510, 292] width 15 height 15
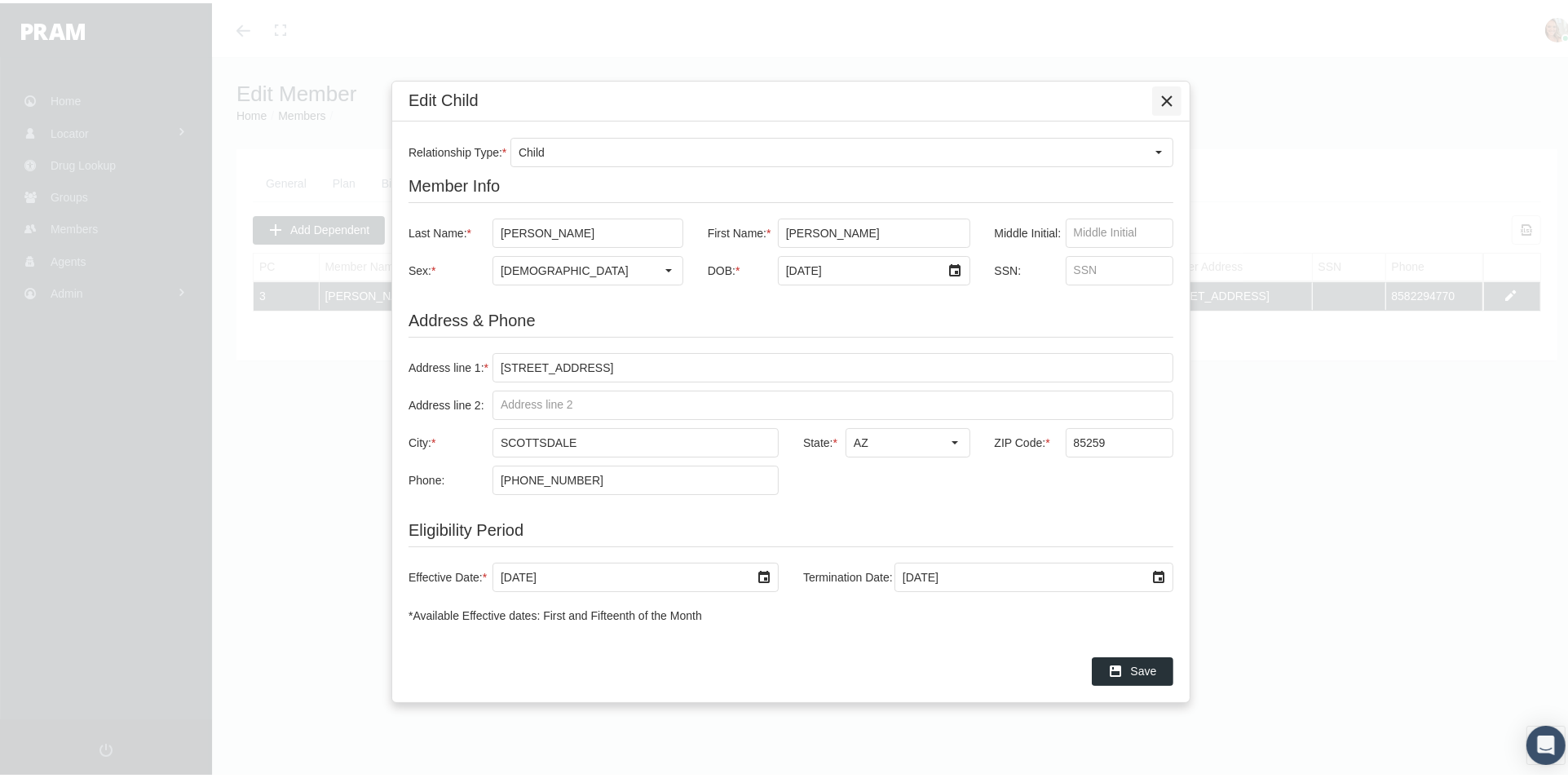
click at [1165, 97] on icon "Close" at bounding box center [1166, 97] width 15 height 15
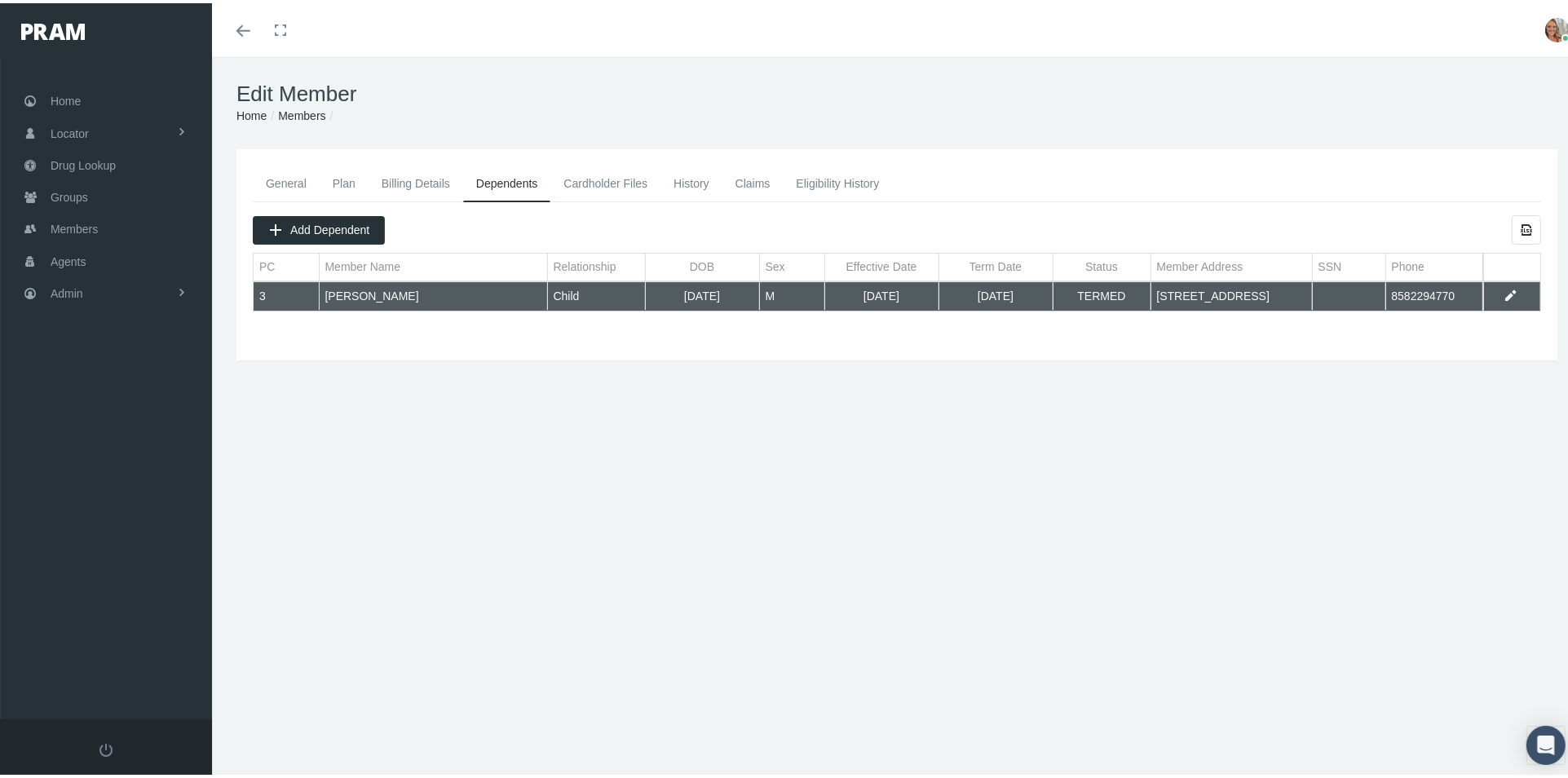
click at [293, 176] on link "General" at bounding box center [286, 180] width 67 height 36
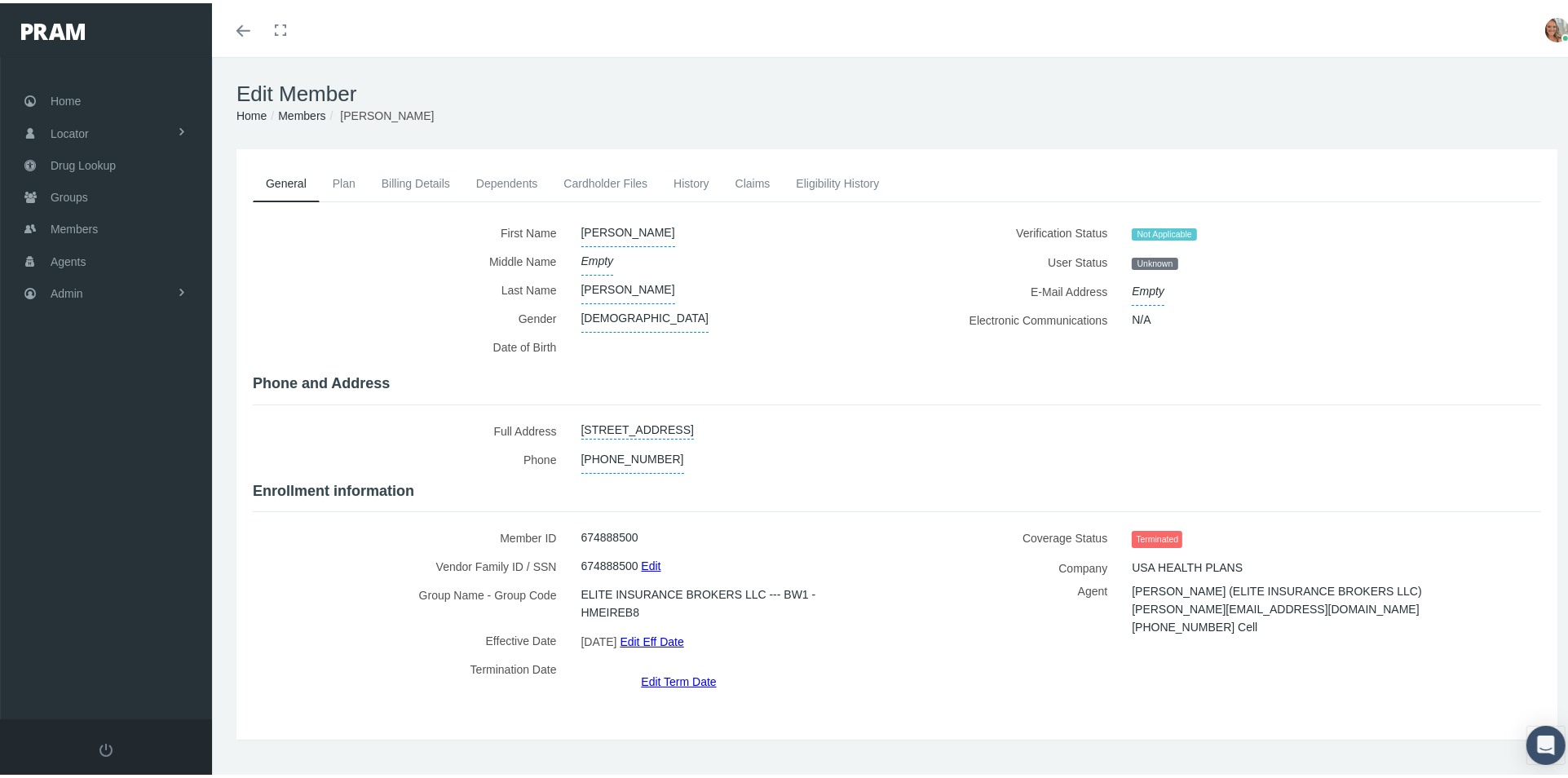
click at [753, 182] on link "Claims" at bounding box center [753, 180] width 61 height 36
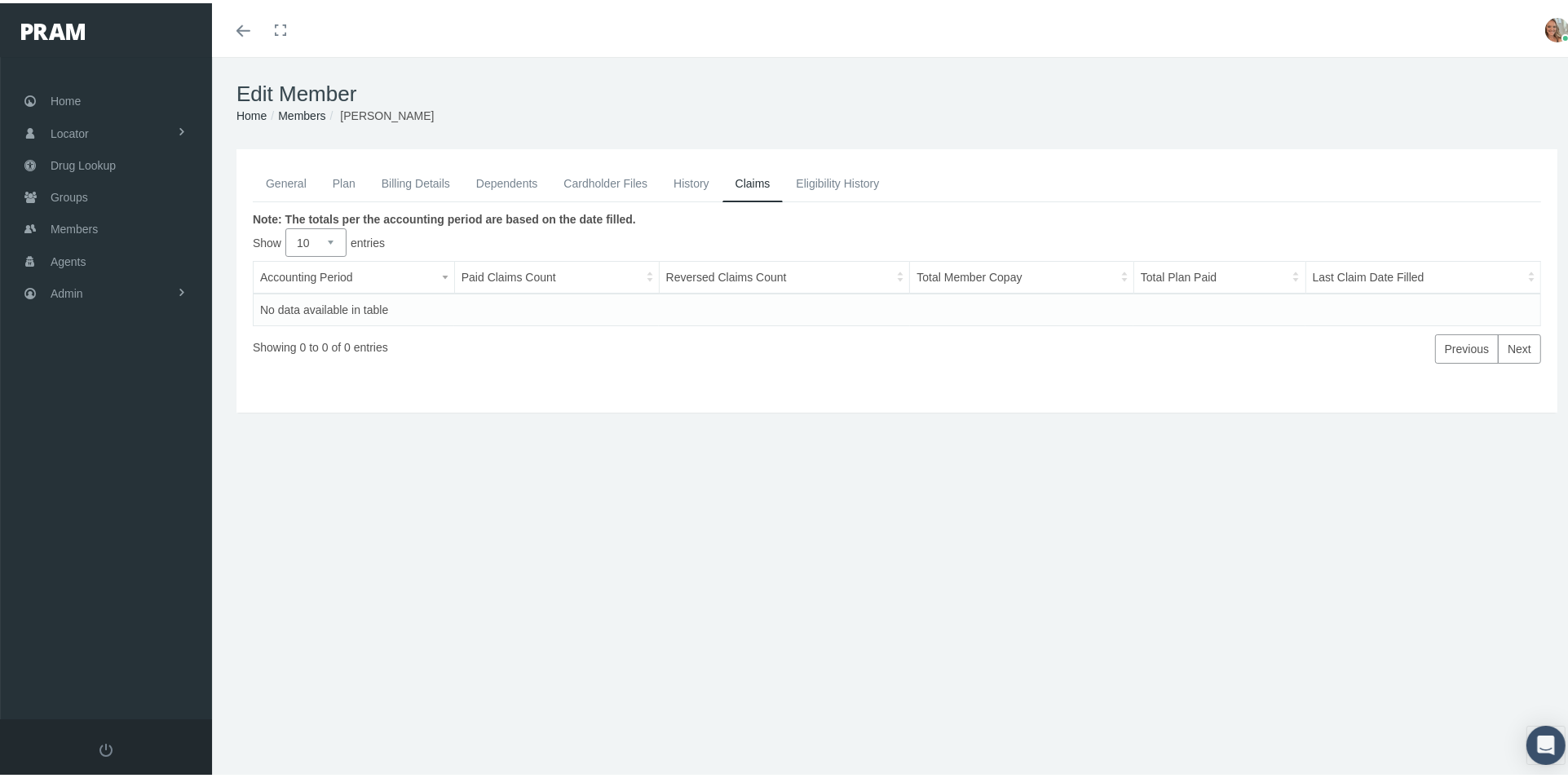
click at [496, 178] on link "Dependents" at bounding box center [507, 180] width 88 height 36
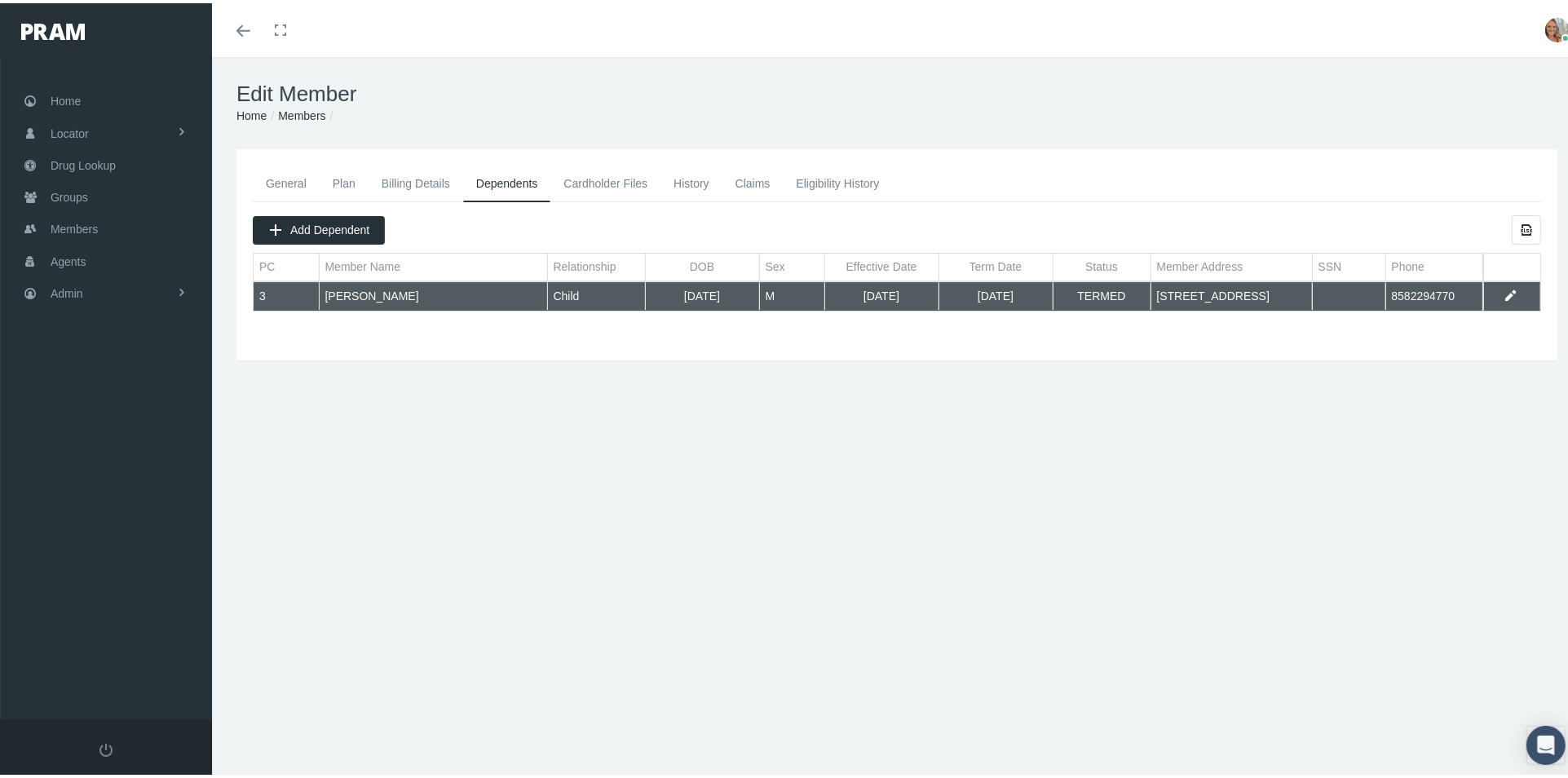
click at [1507, 288] on td "Data grid" at bounding box center [1511, 293] width 57 height 28
click at [1503, 290] on link "Data grid" at bounding box center [1510, 292] width 15 height 15
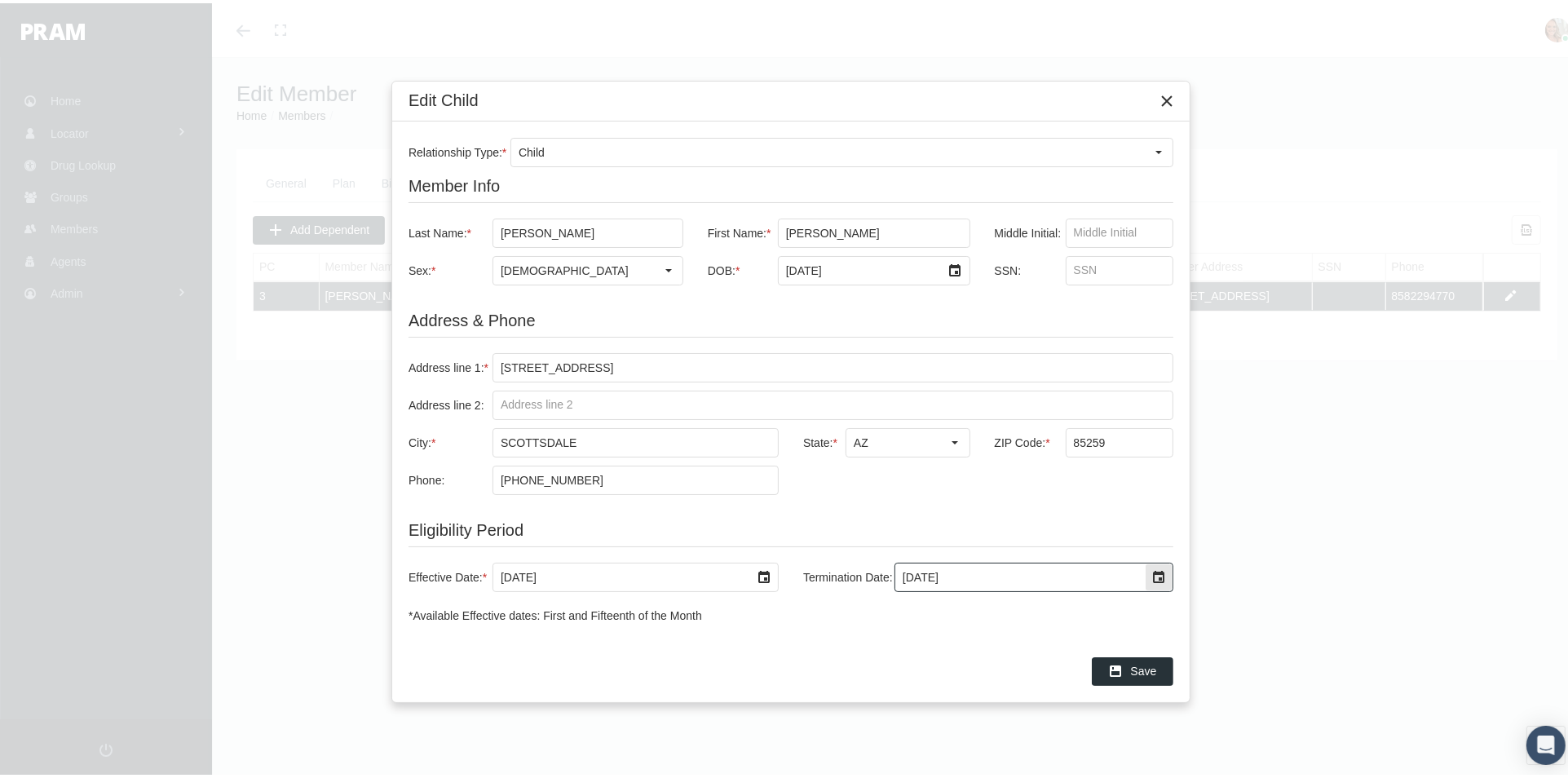
click at [1162, 573] on div "Select" at bounding box center [1159, 574] width 26 height 26
type input "5"
type input "7/31/2021"
click at [1002, 610] on div "*Available Effective dates: First and Fifteenth of the Month" at bounding box center [790, 613] width 765 height 16
click at [1136, 675] on div "Save" at bounding box center [1132, 668] width 80 height 27
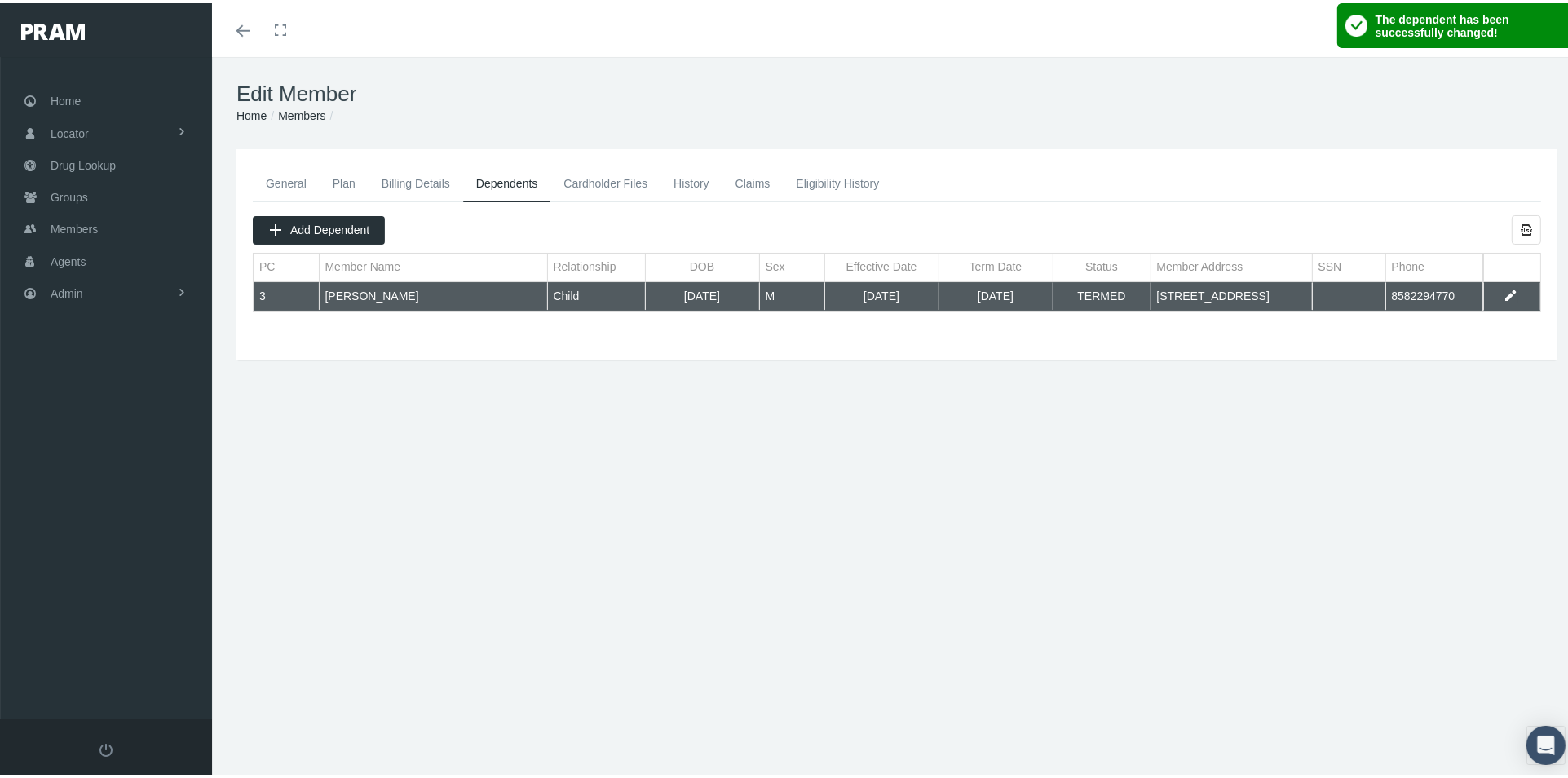
click at [703, 172] on link "History" at bounding box center [691, 180] width 62 height 36
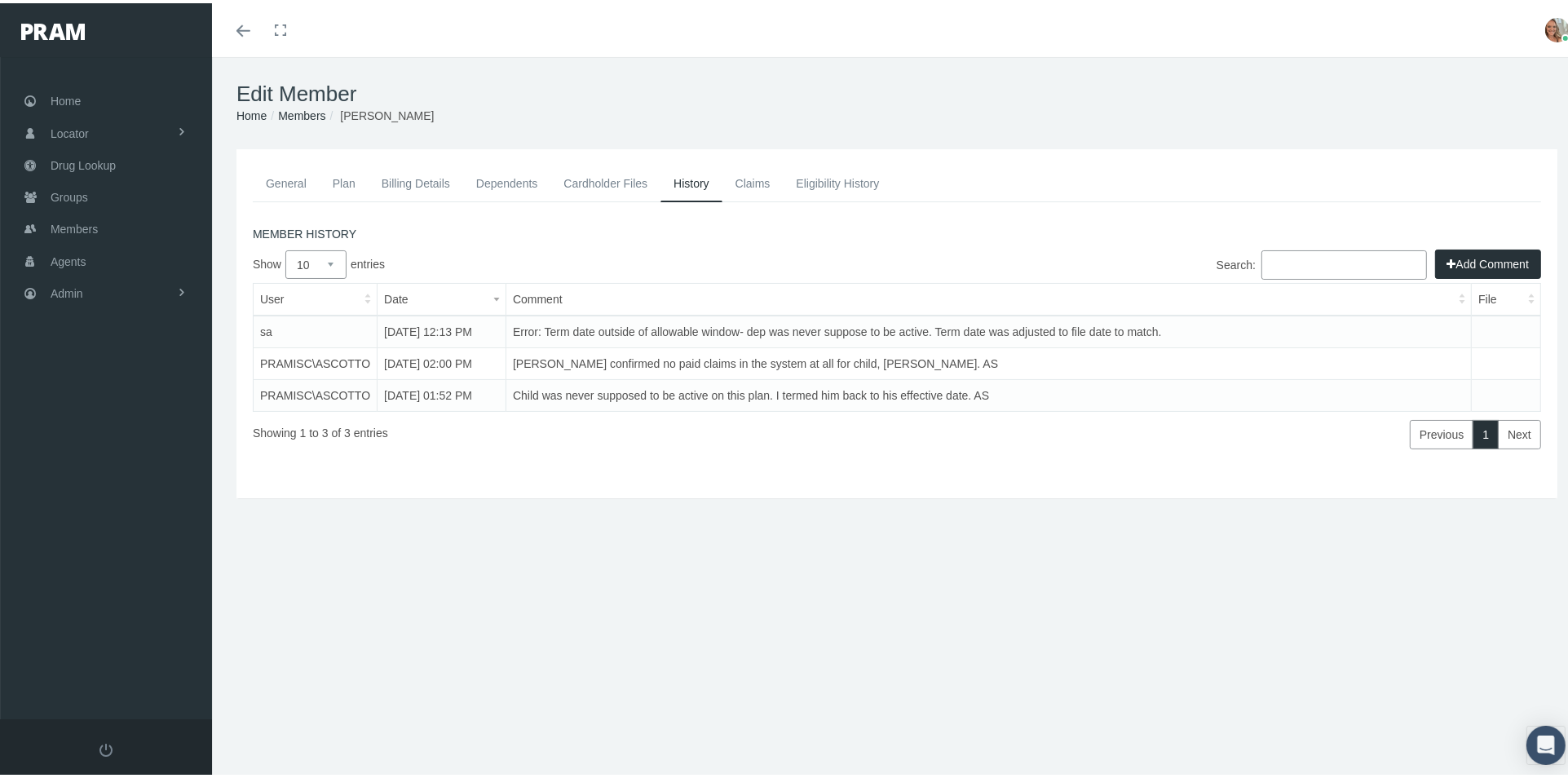
click at [1454, 255] on button "Add Comment" at bounding box center [1487, 261] width 106 height 29
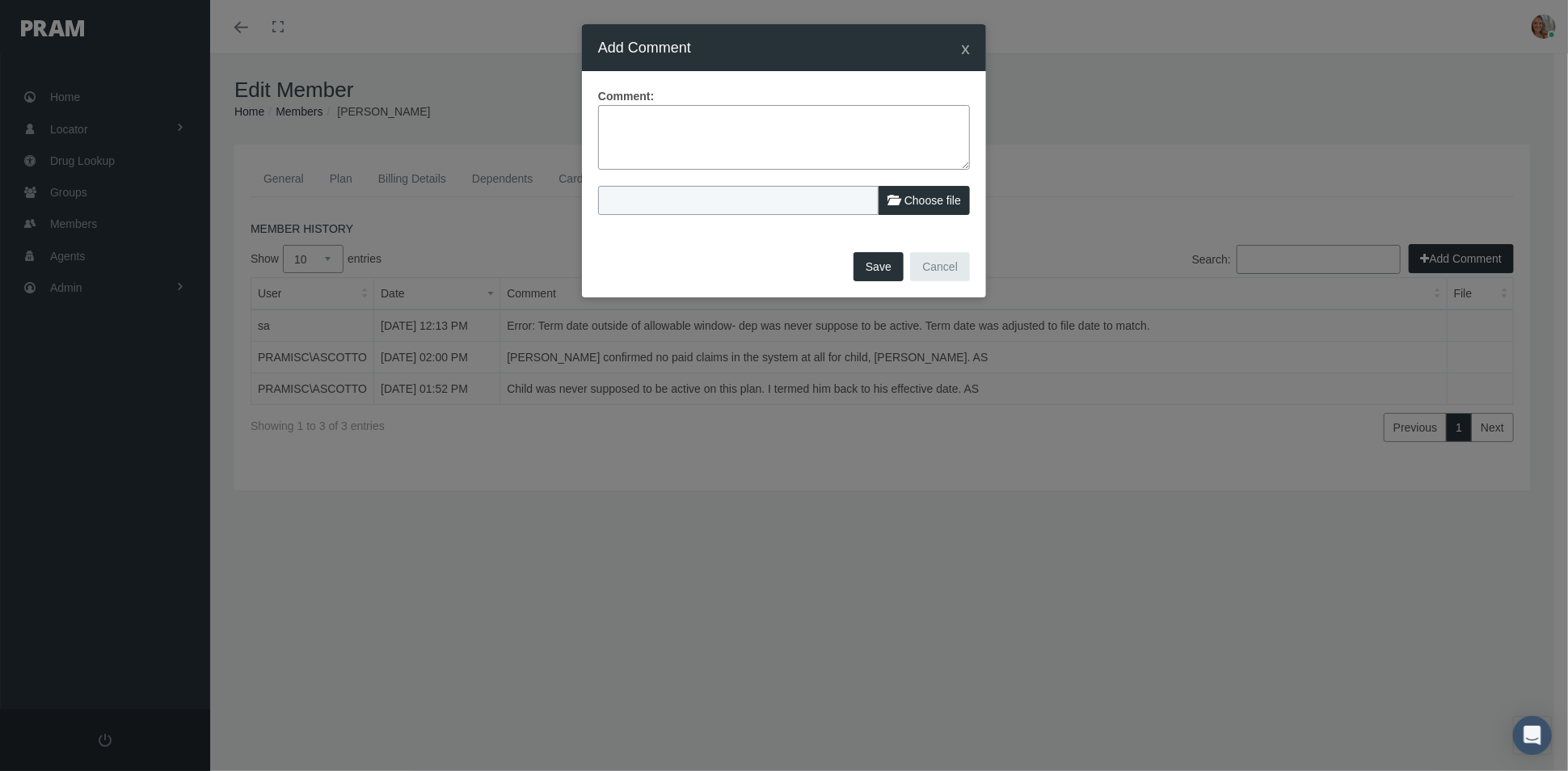
click at [608, 127] on textarea at bounding box center [784, 138] width 372 height 65
type textarea "d"
type textarea "Dep term date adjusted to primary term date since file date wasn't matching dep…"
click at [883, 268] on button "Save" at bounding box center [878, 267] width 50 height 29
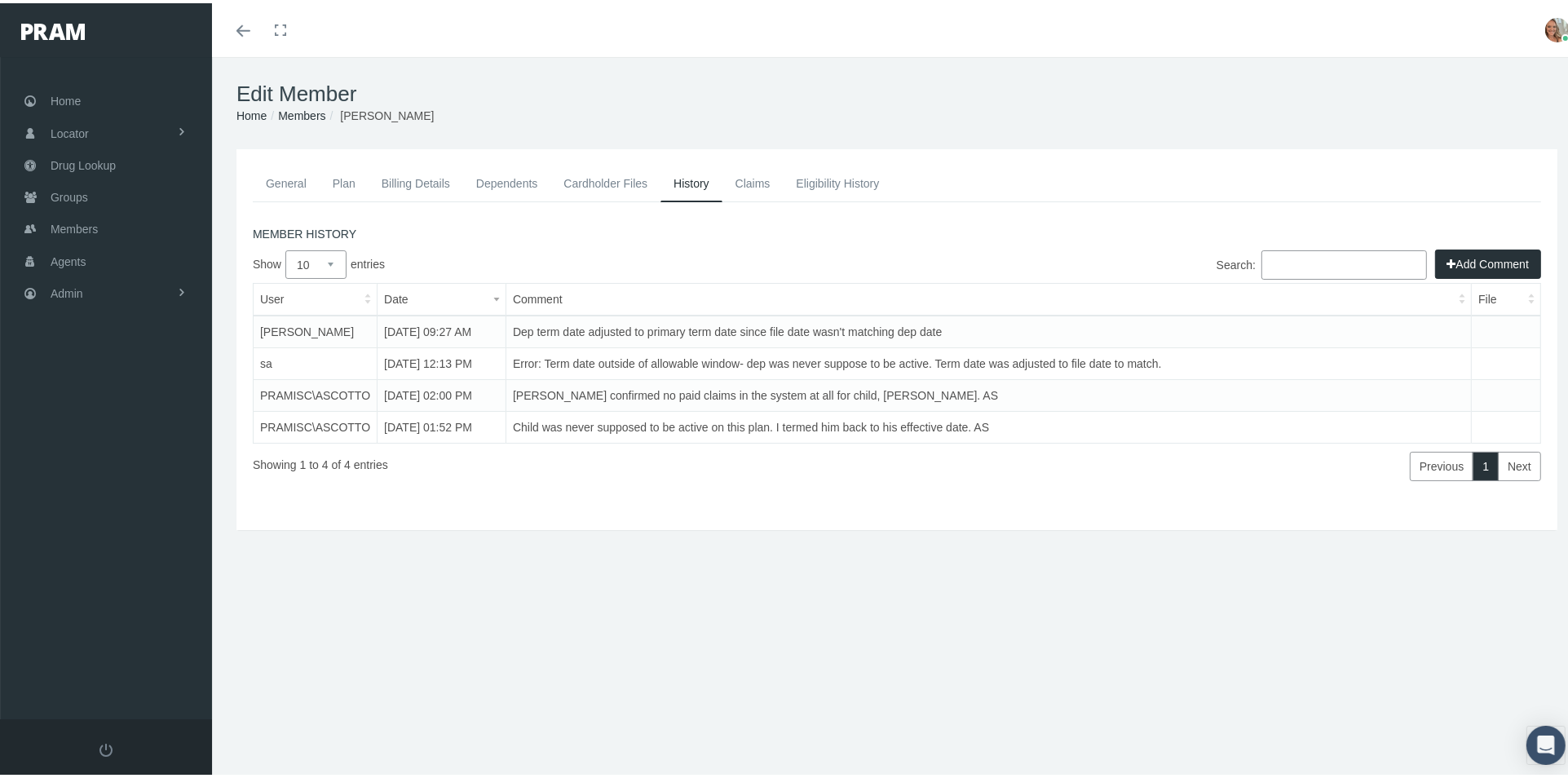
click at [292, 185] on link "General" at bounding box center [286, 180] width 67 height 36
